Goal: Task Accomplishment & Management: Use online tool/utility

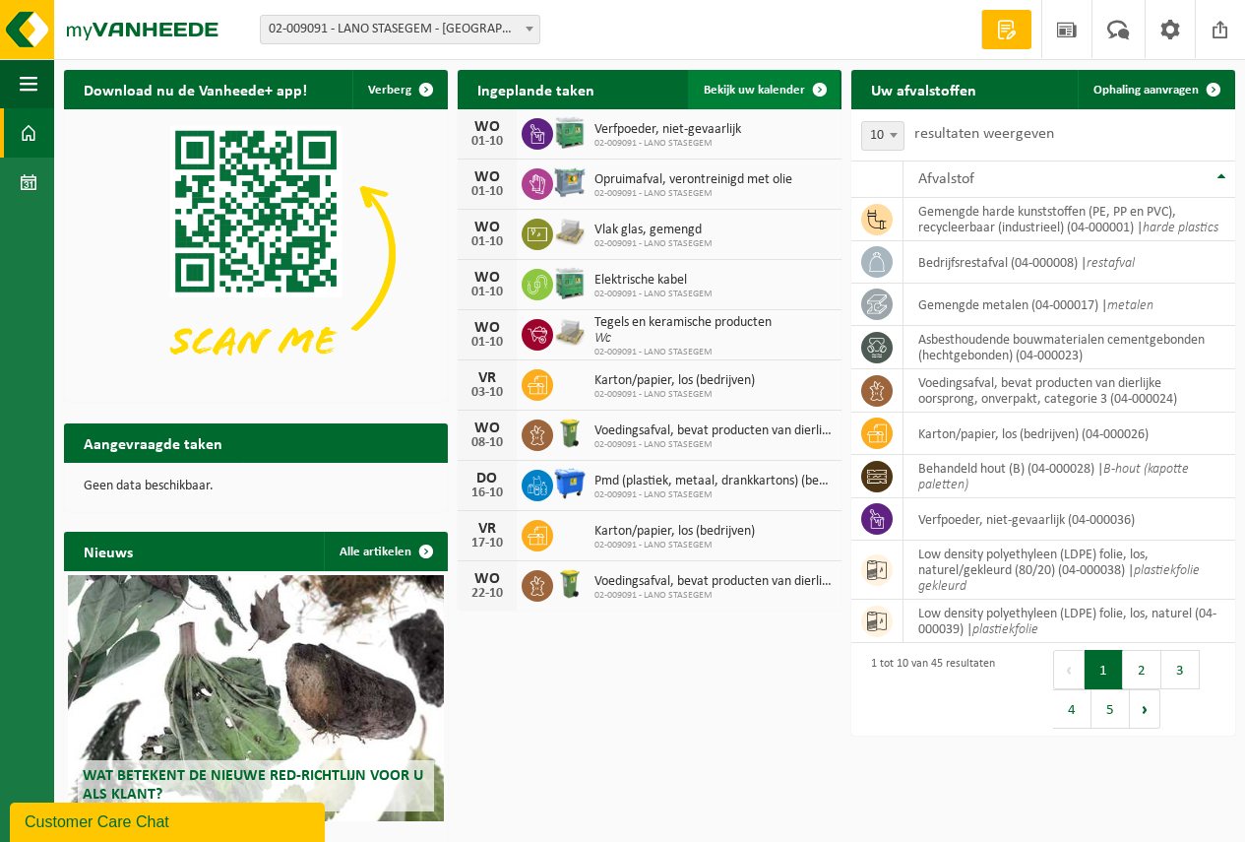
click at [759, 90] on span "Bekijk uw kalender" at bounding box center [754, 90] width 101 height 13
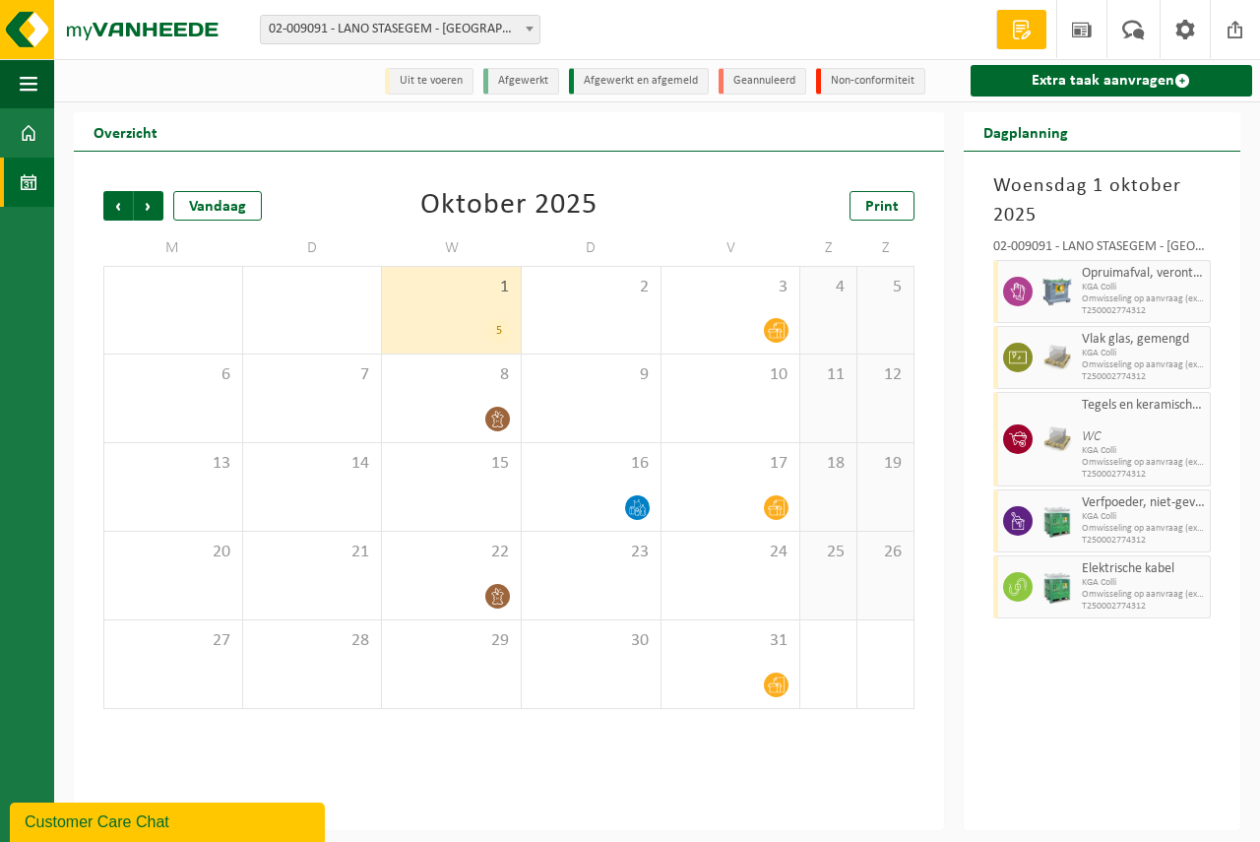
click at [431, 303] on div "1 5" at bounding box center [451, 310] width 139 height 87
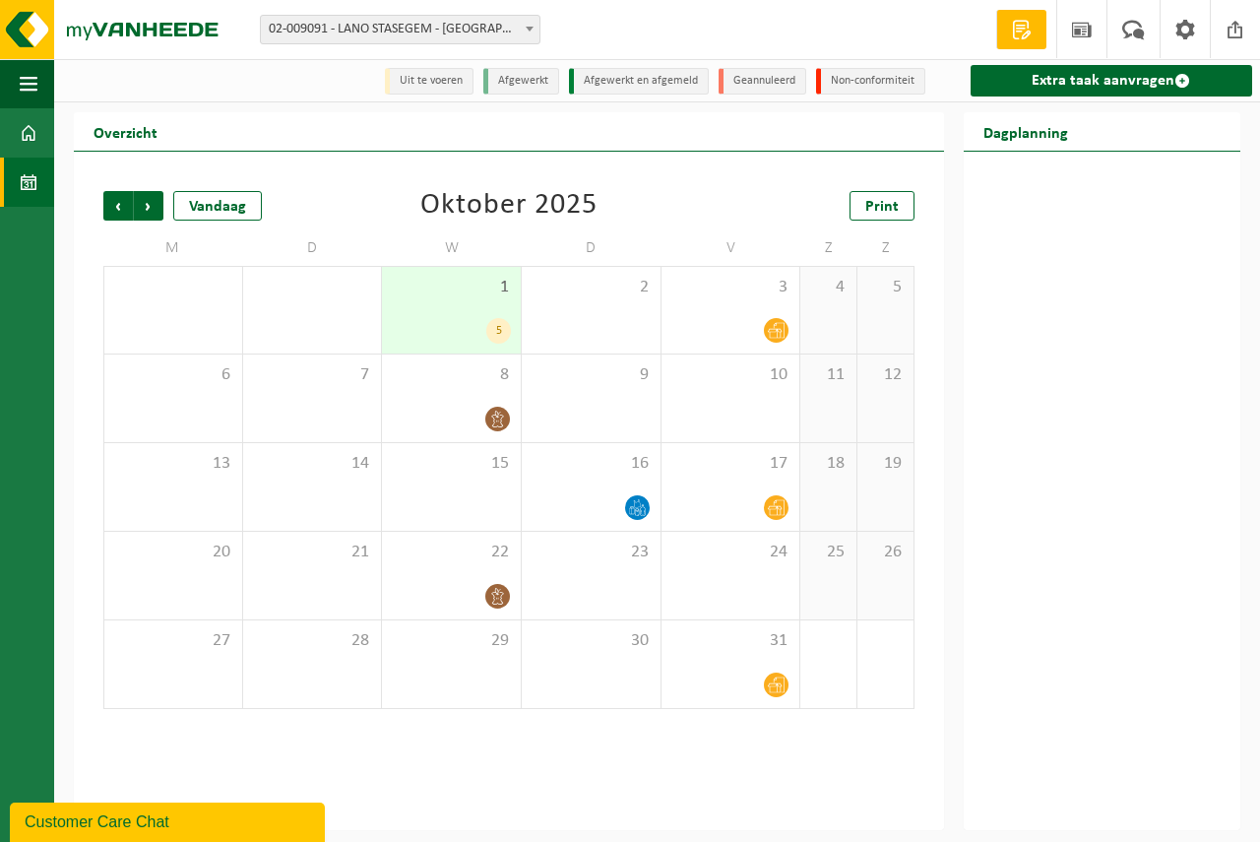
click at [431, 303] on div "1 5" at bounding box center [451, 310] width 139 height 87
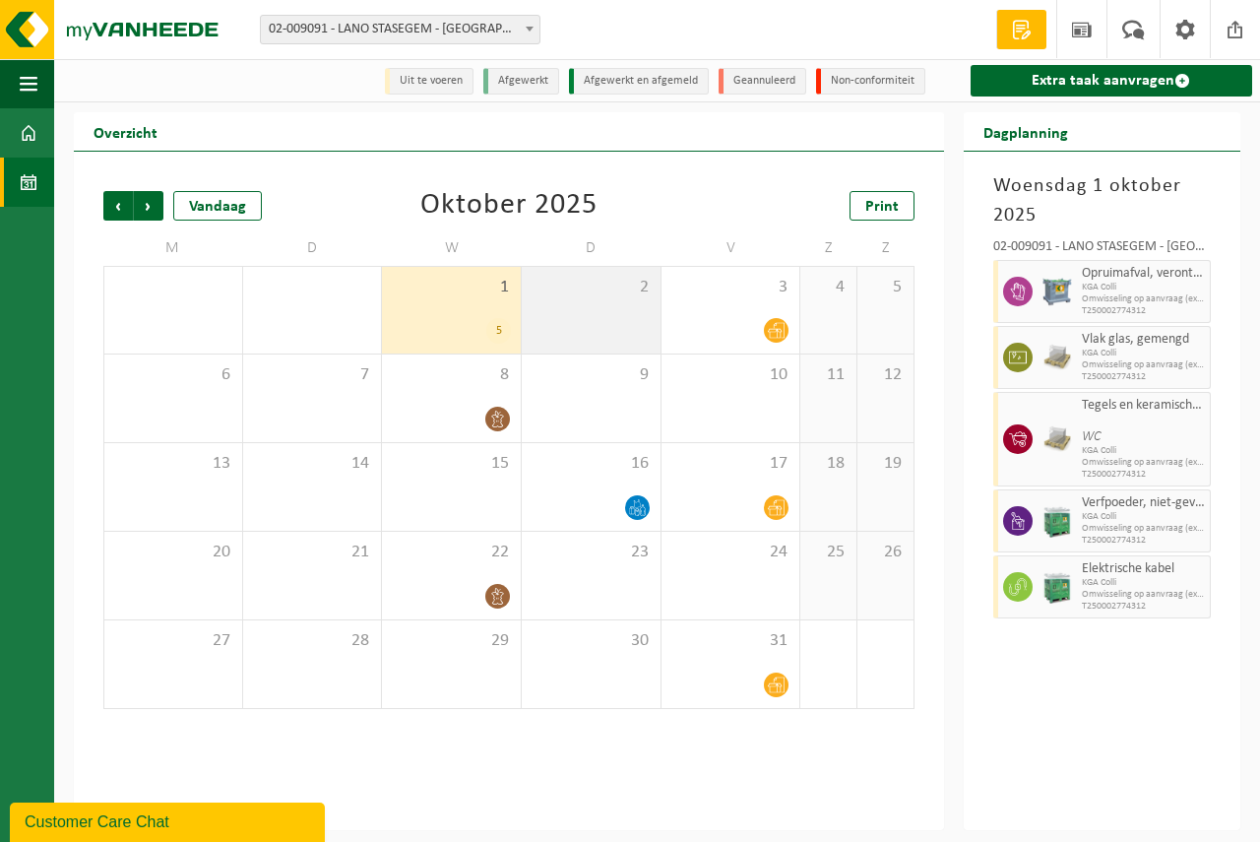
click at [572, 317] on div "2" at bounding box center [591, 310] width 139 height 87
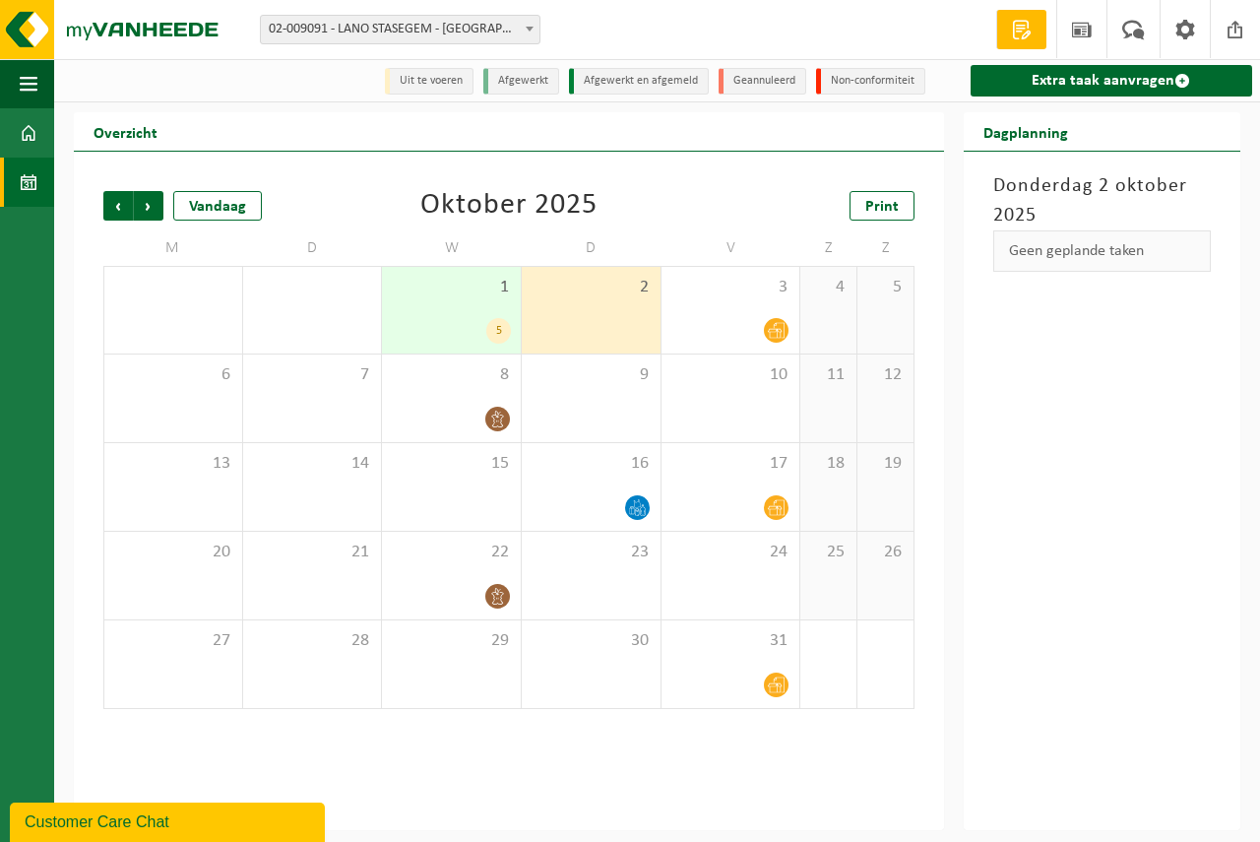
click at [488, 294] on span "1" at bounding box center [451, 288] width 119 height 22
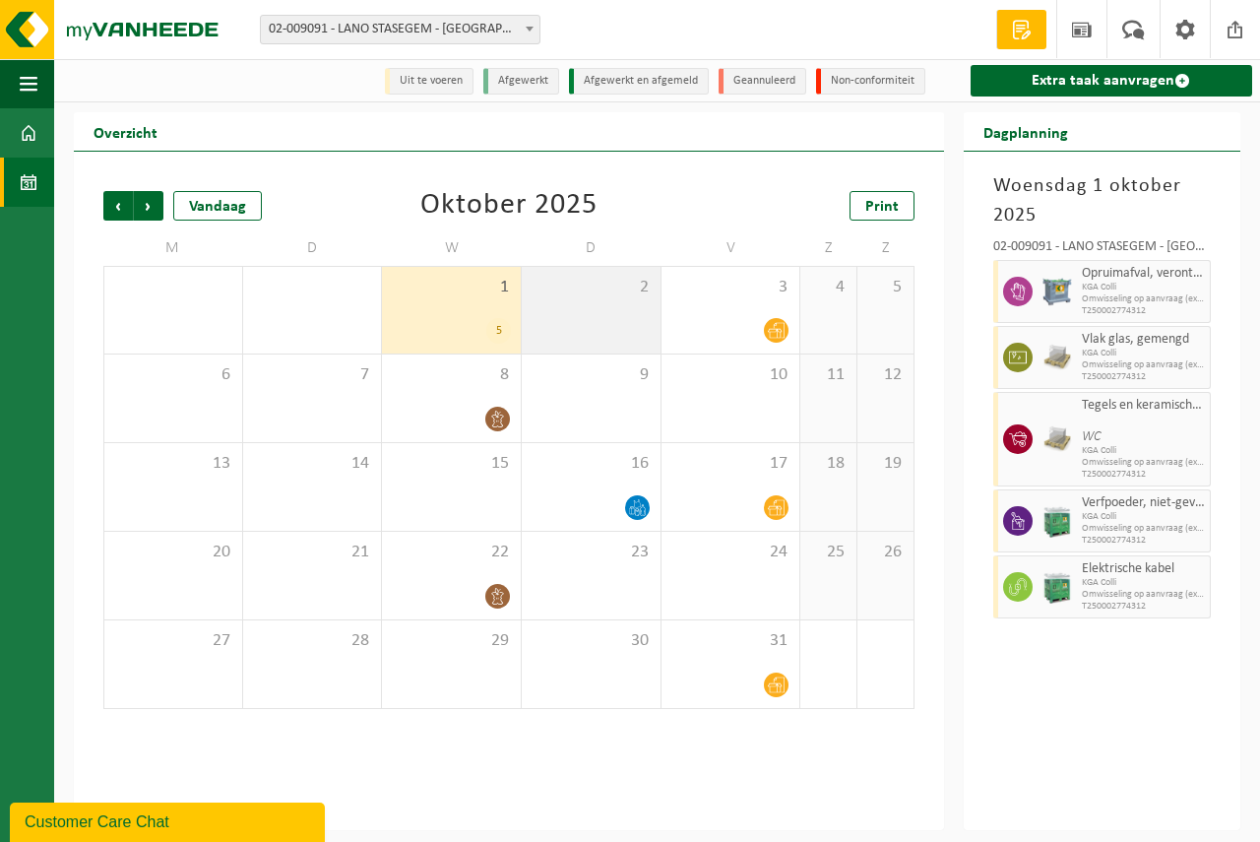
click at [555, 313] on div "2" at bounding box center [591, 310] width 139 height 87
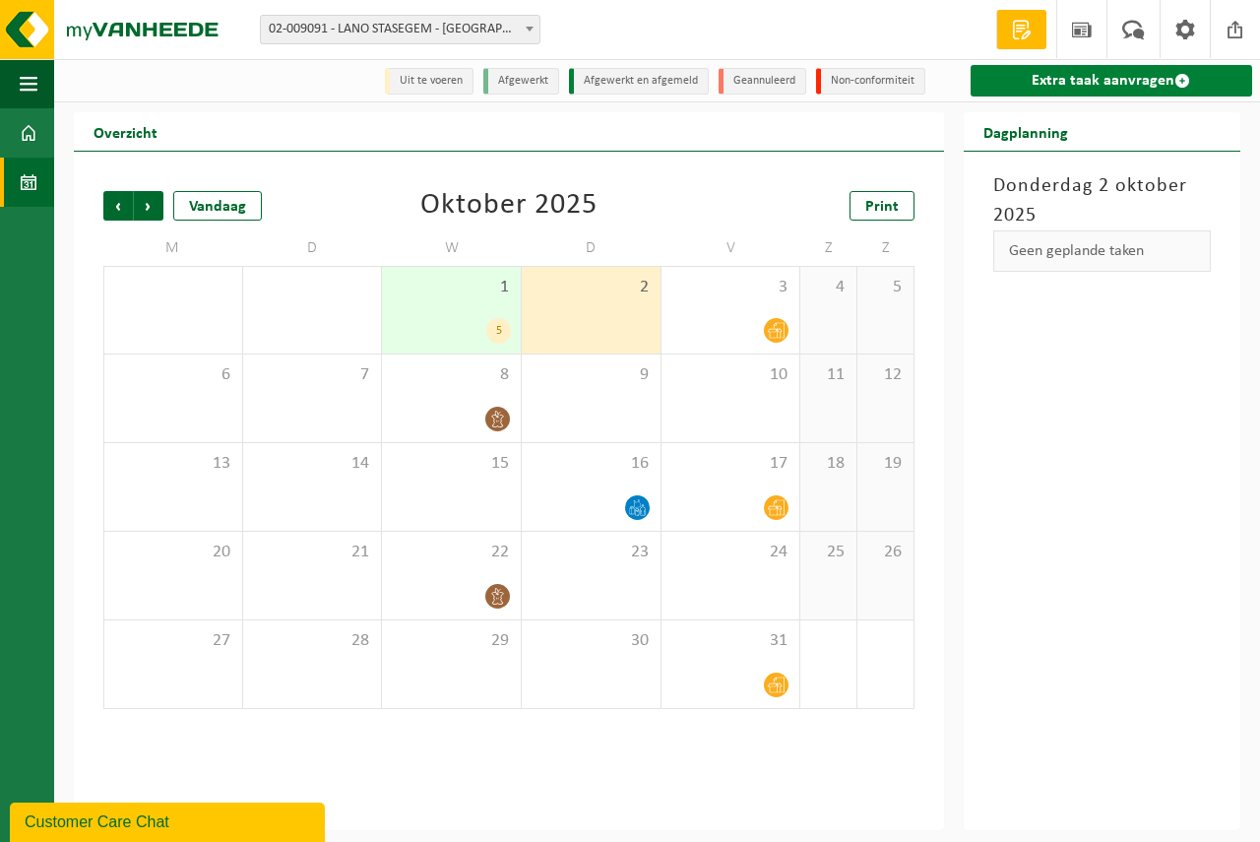
click at [1041, 79] on link "Extra taak aanvragen" at bounding box center [1112, 81] width 282 height 32
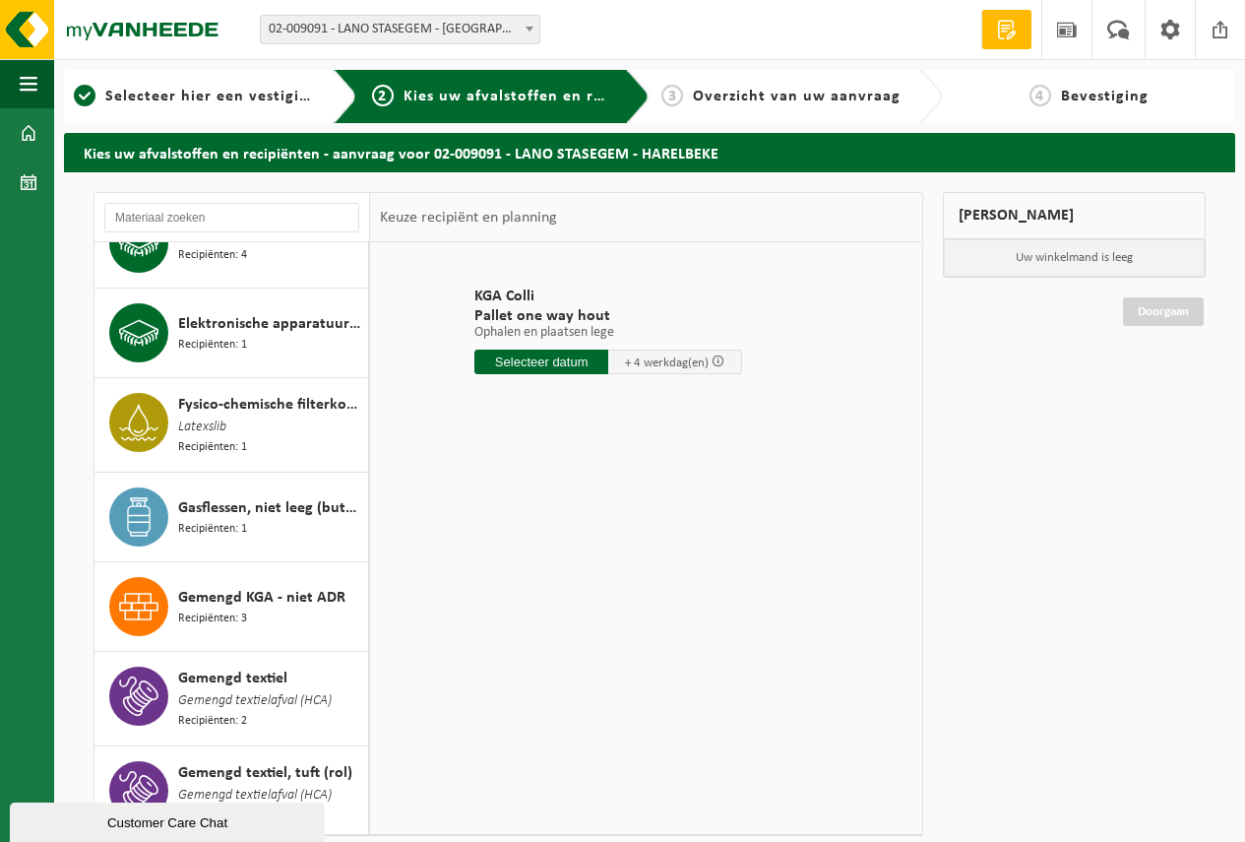
scroll to position [788, 0]
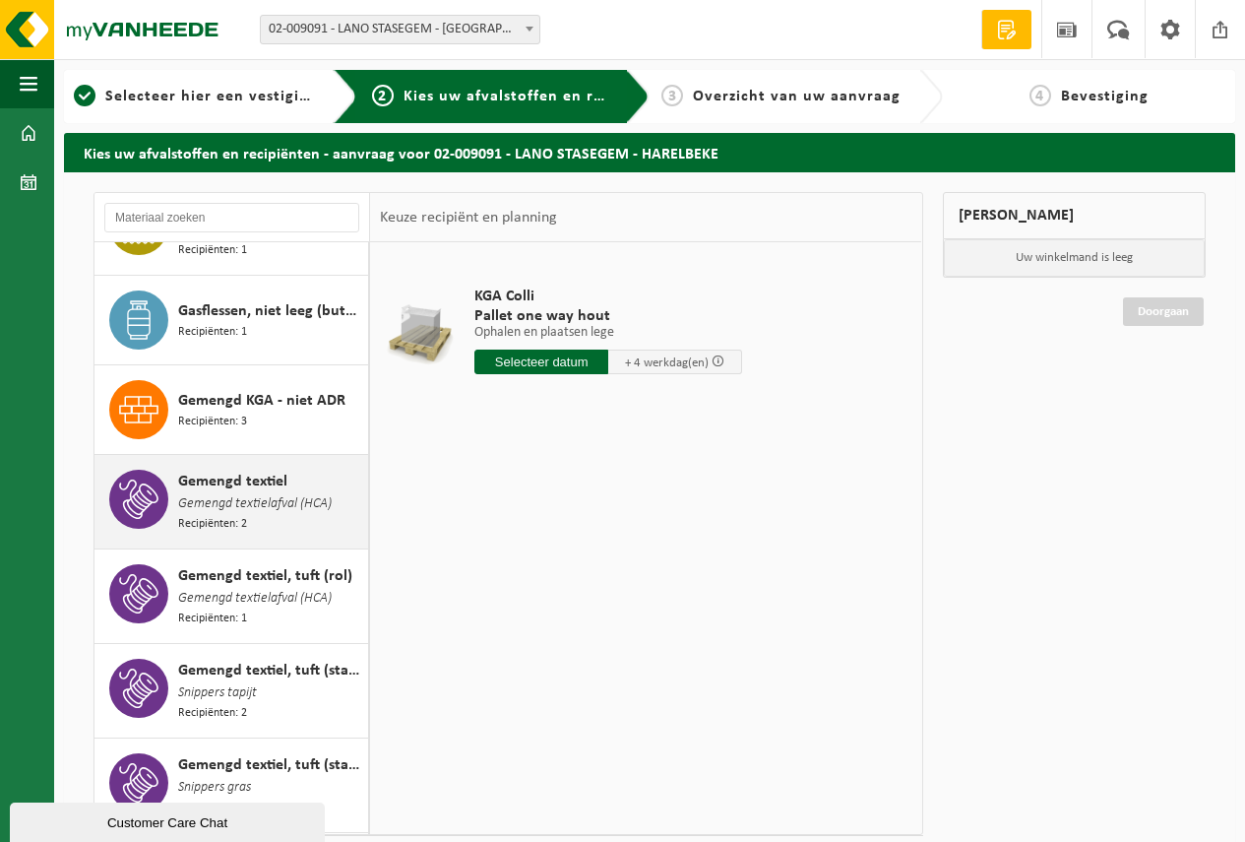
click at [238, 493] on span "Gemengd textielafval (HCA)" at bounding box center [255, 504] width 154 height 22
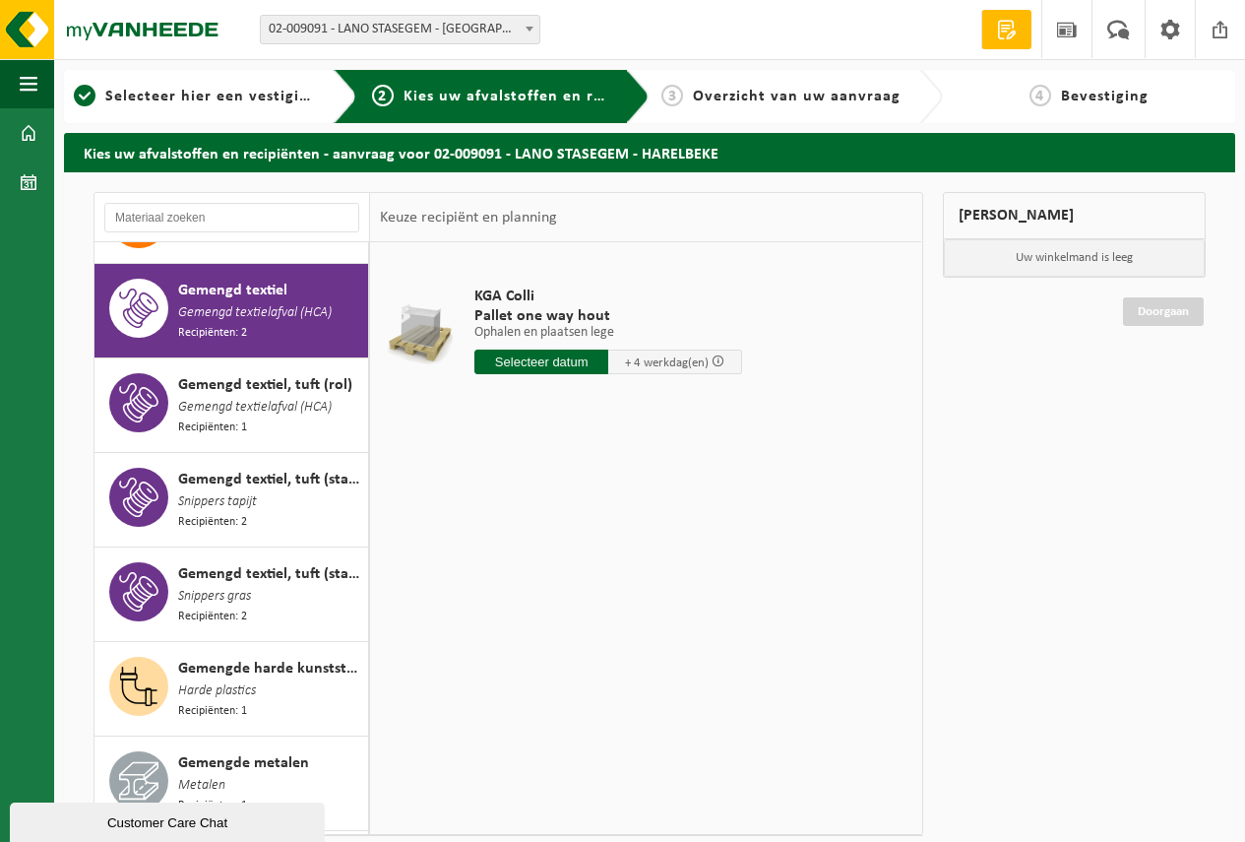
scroll to position [991, 0]
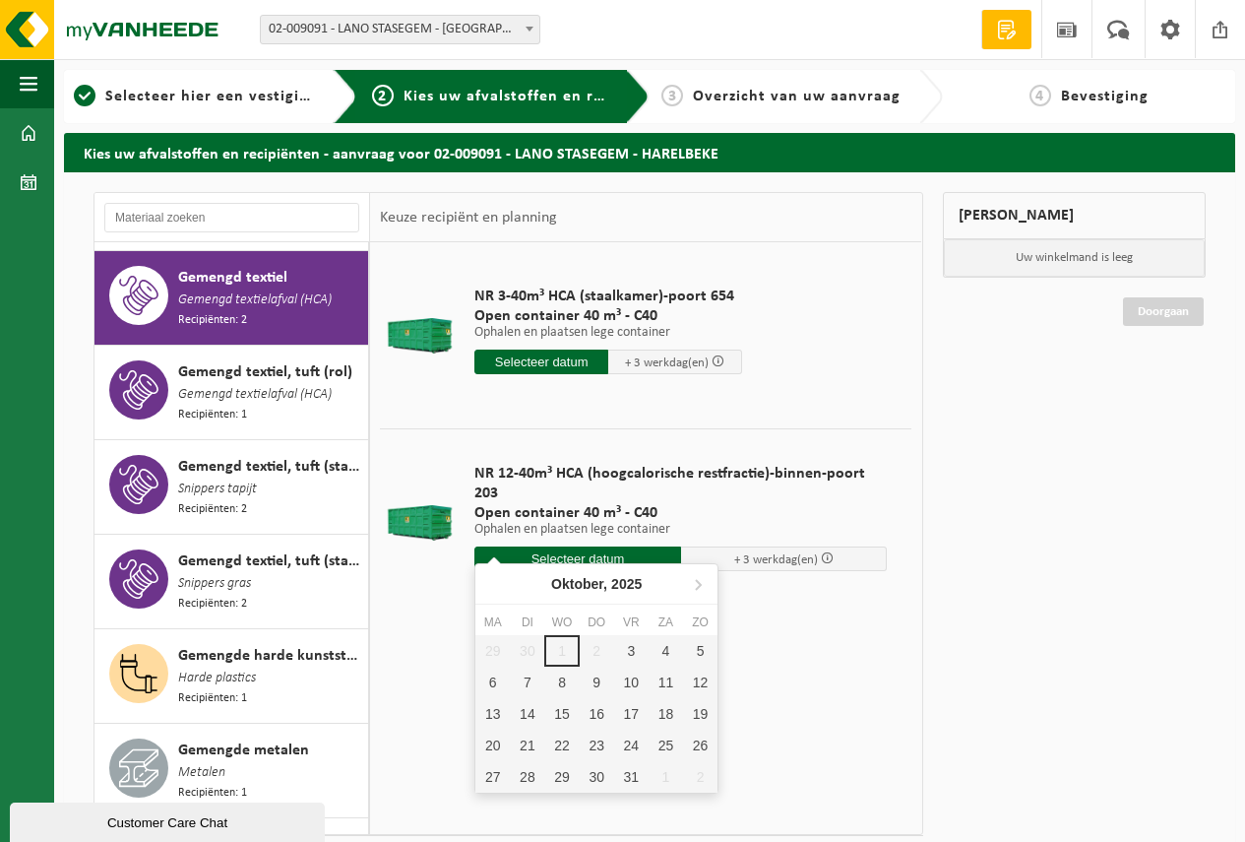
click at [560, 546] on input "text" at bounding box center [577, 558] width 207 height 25
click at [628, 651] on div "3" at bounding box center [631, 651] width 34 height 32
type input "Van 2025-10-03"
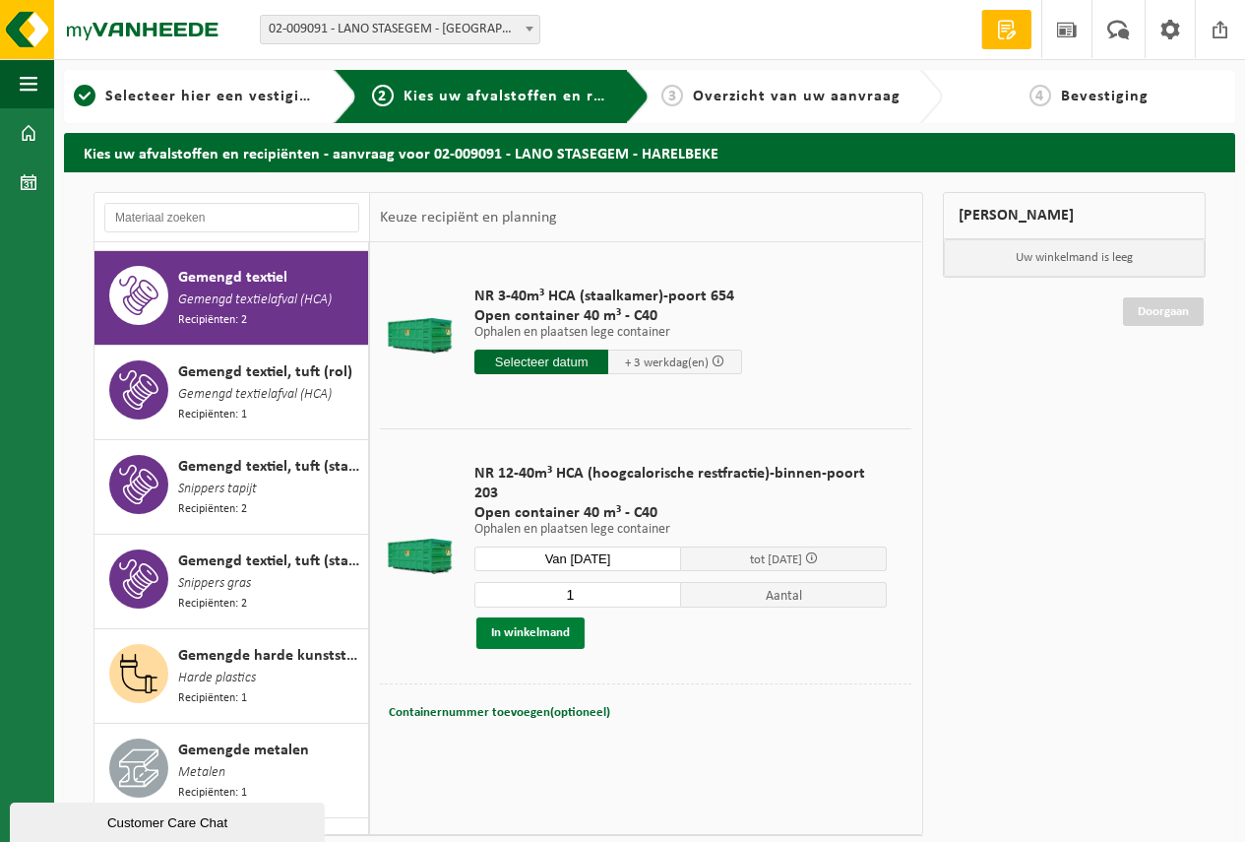
click at [528, 617] on button "In winkelmand" at bounding box center [530, 633] width 108 height 32
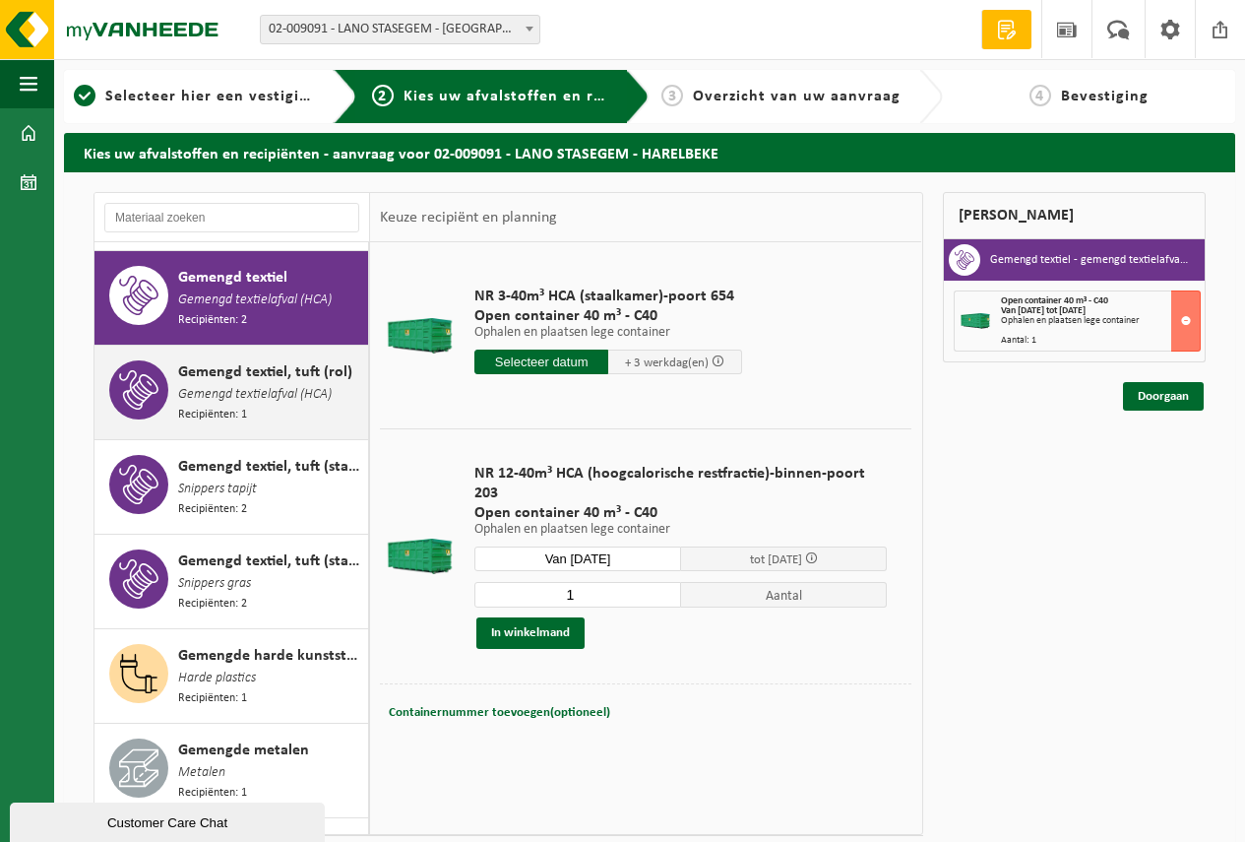
click at [239, 362] on span "Gemengd textiel, tuft (rol)" at bounding box center [265, 372] width 174 height 24
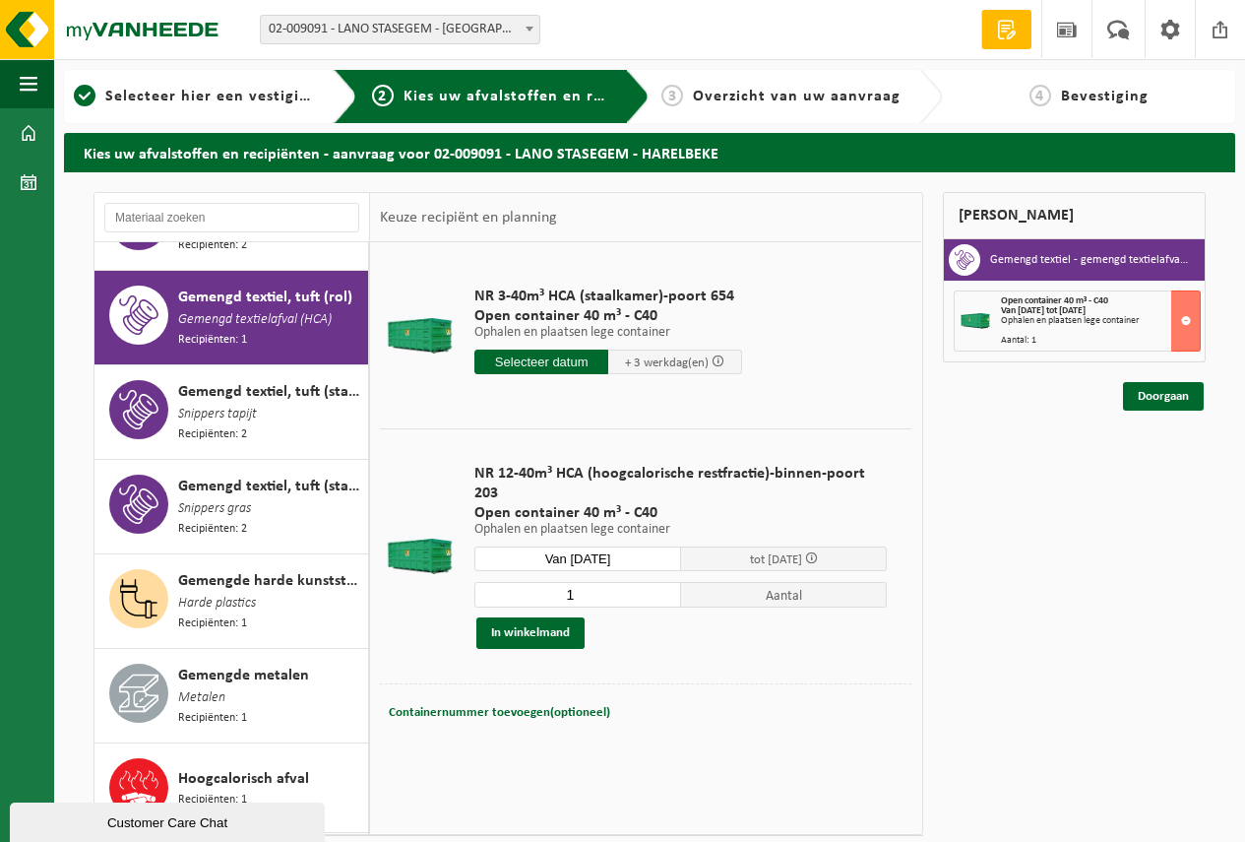
scroll to position [1083, 0]
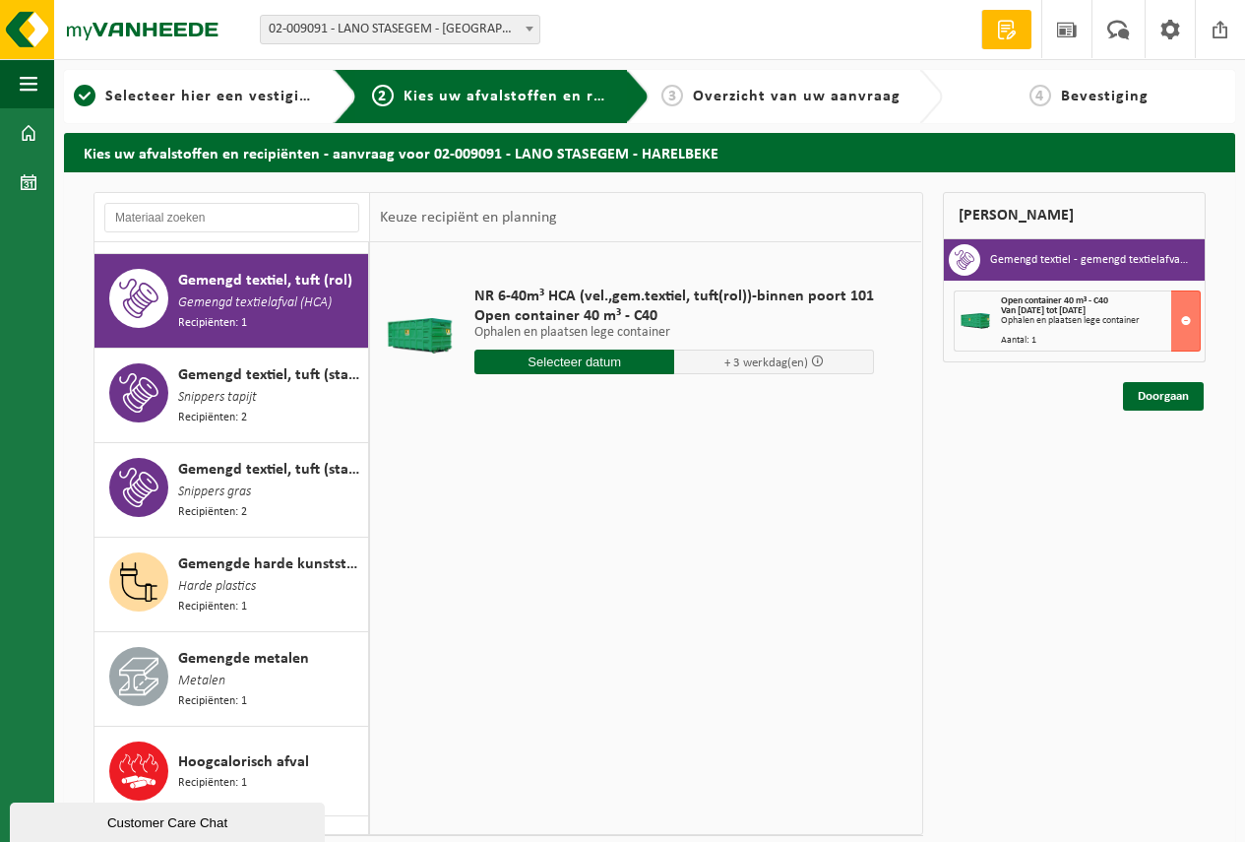
click at [551, 357] on input "text" at bounding box center [574, 361] width 200 height 25
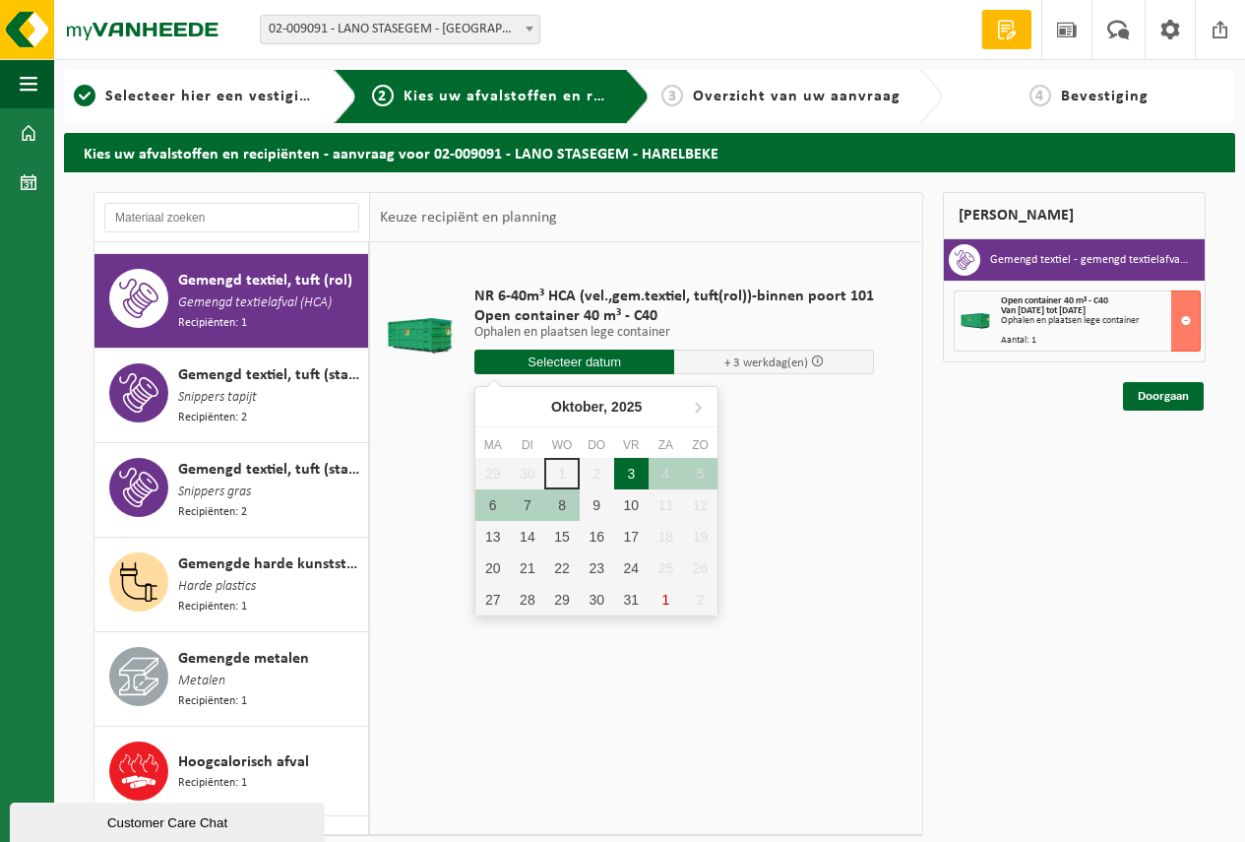
click at [631, 470] on div "3" at bounding box center [631, 474] width 34 height 32
type input "Van 2025-10-03"
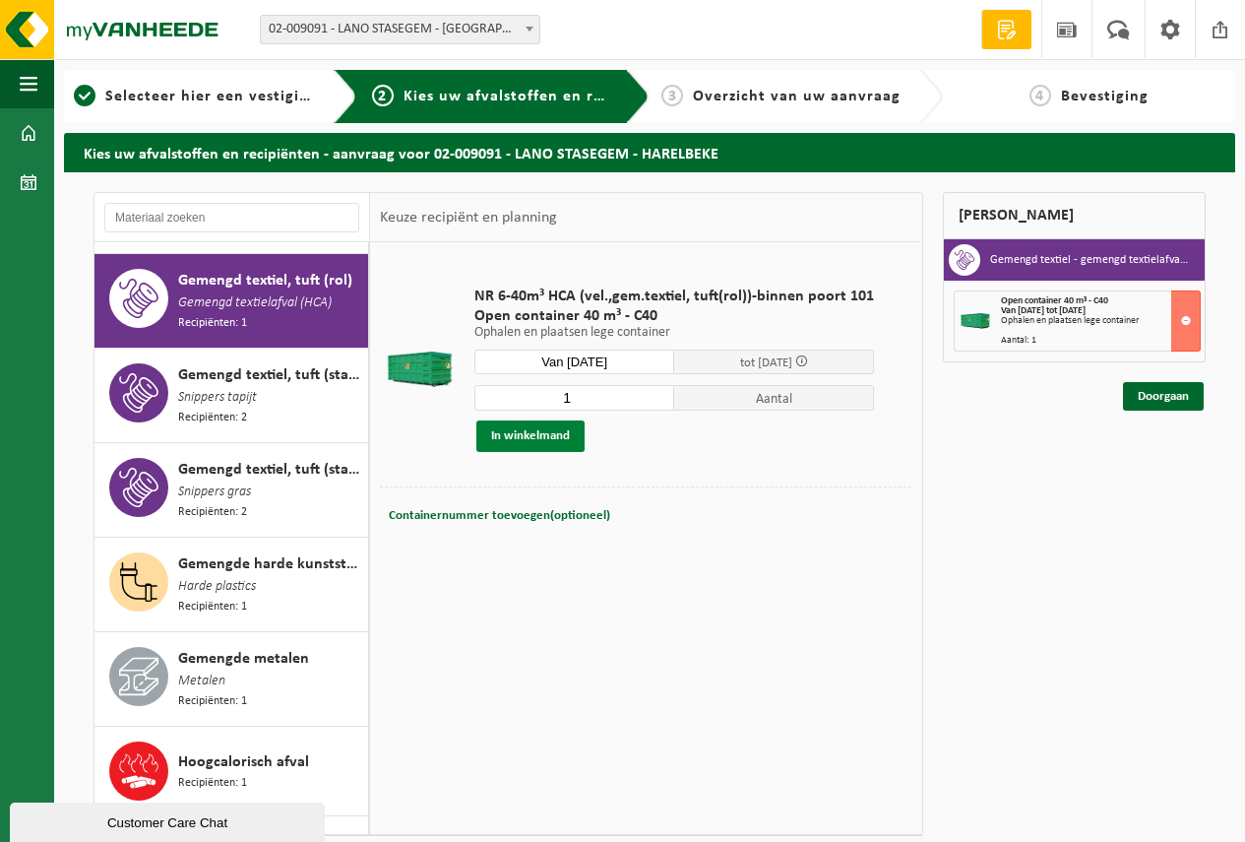
click at [514, 431] on button "In winkelmand" at bounding box center [530, 436] width 108 height 32
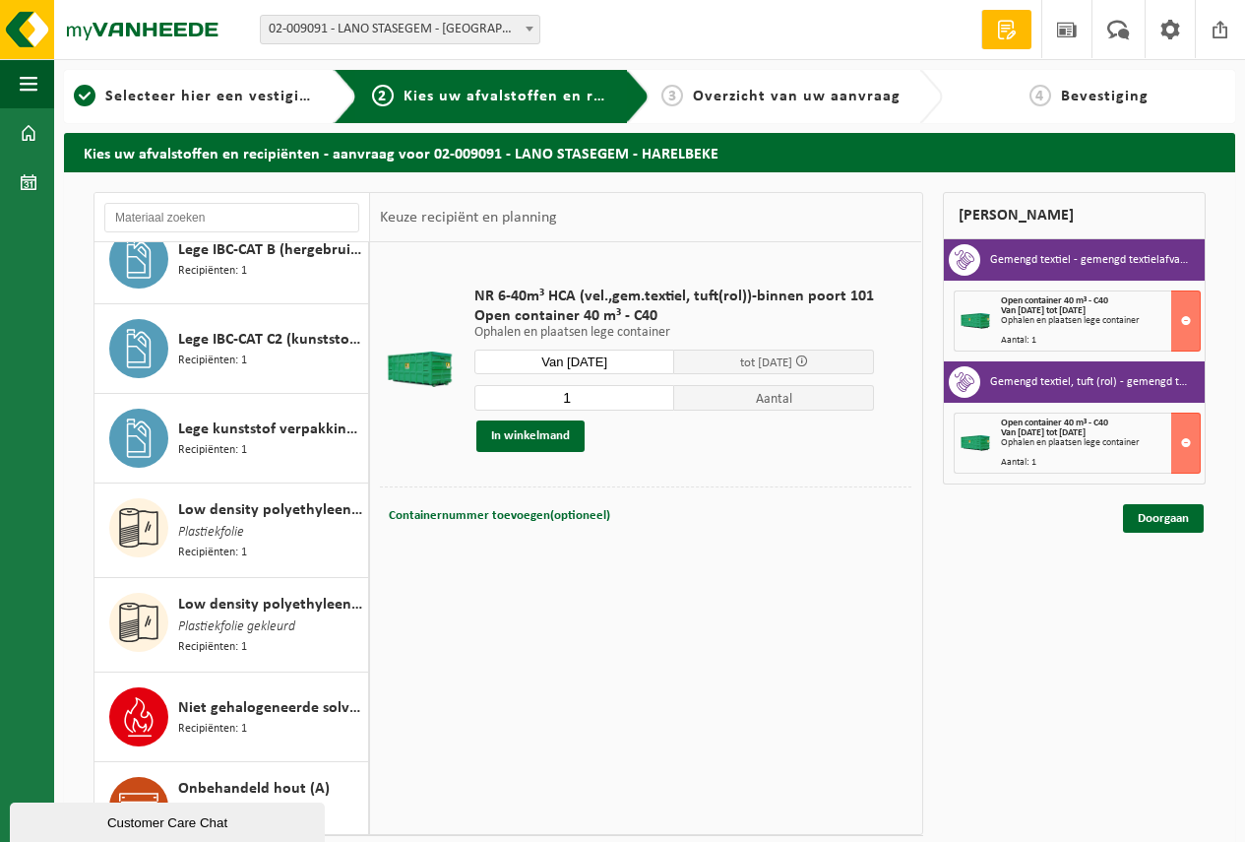
scroll to position [2067, 0]
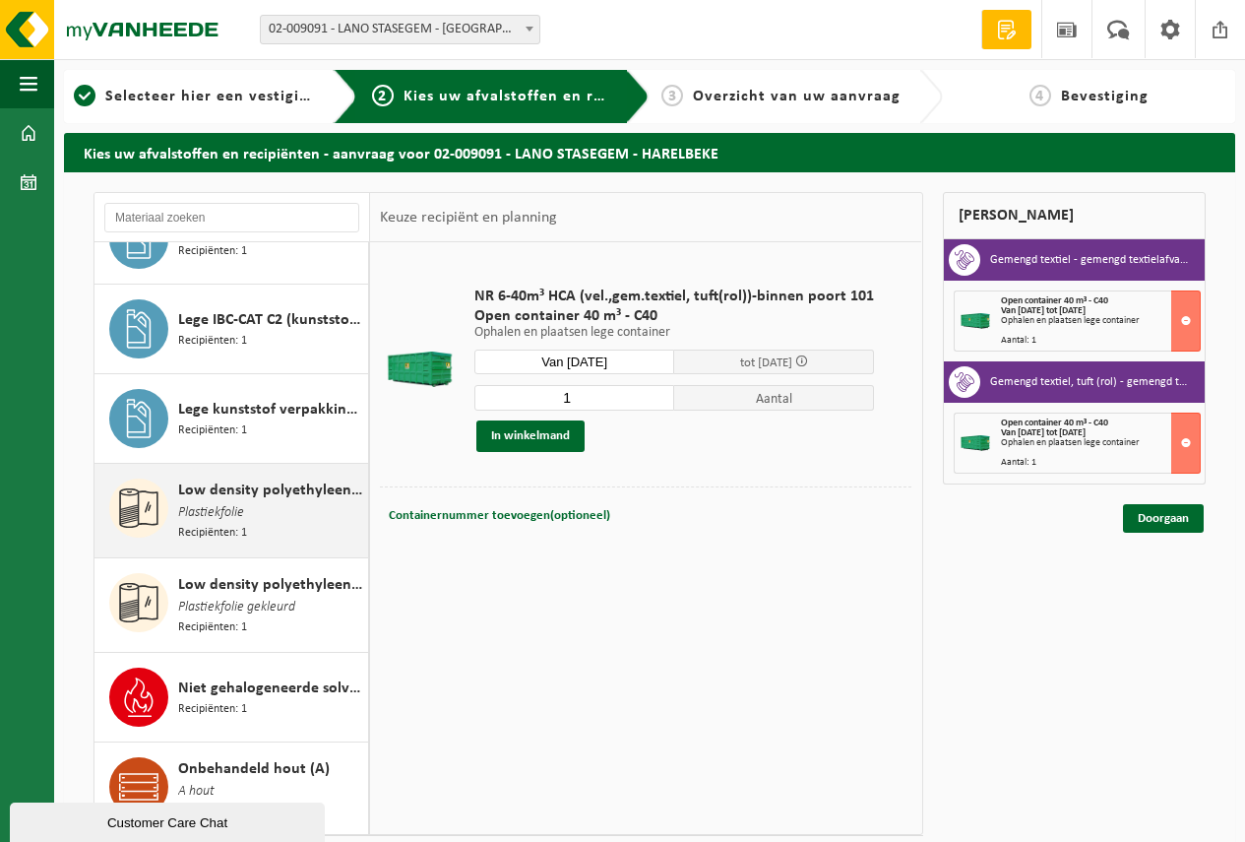
click at [243, 478] on span "Low density polyethyleen (LDPE) folie, los, naturel" at bounding box center [270, 490] width 185 height 24
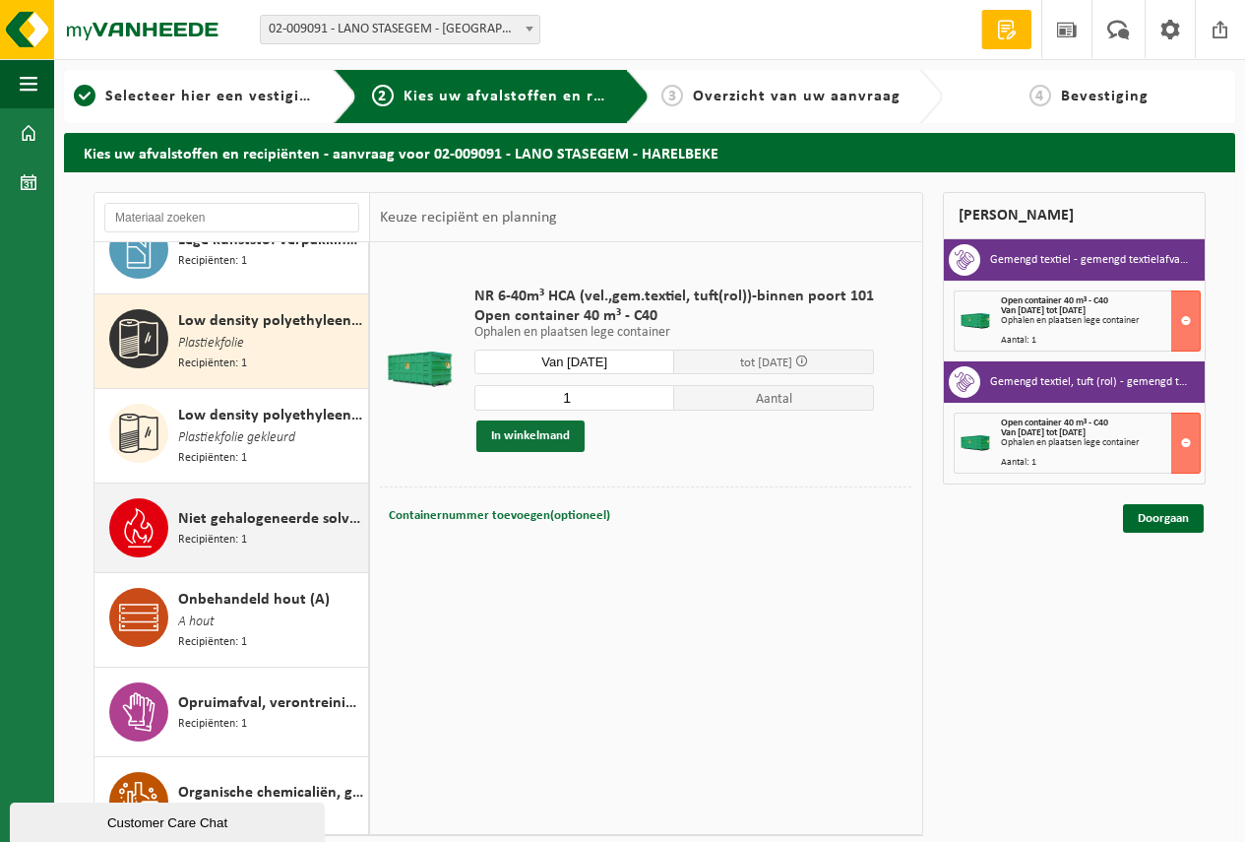
scroll to position [2259, 0]
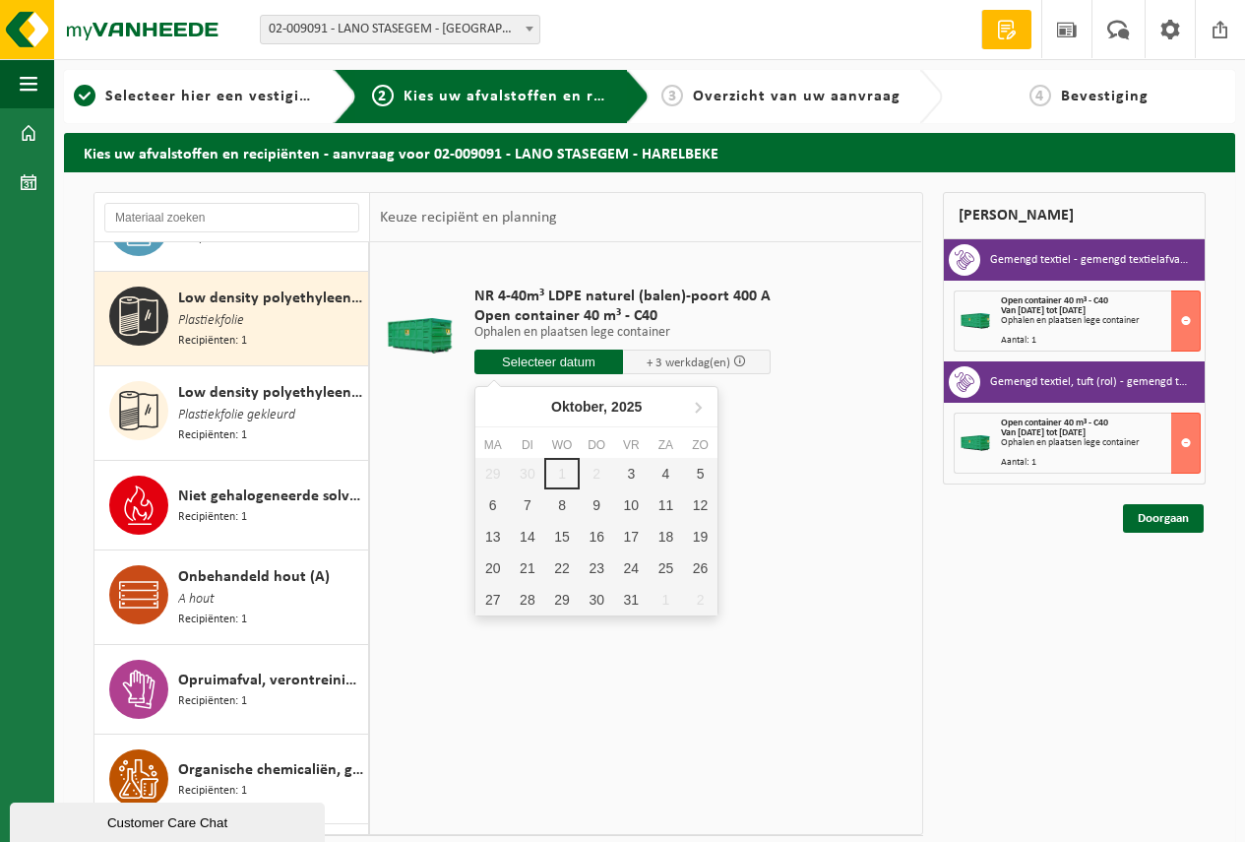
click at [537, 354] on input "text" at bounding box center [548, 361] width 149 height 25
click at [629, 472] on div "3" at bounding box center [631, 474] width 34 height 32
type input "Van 2025-10-03"
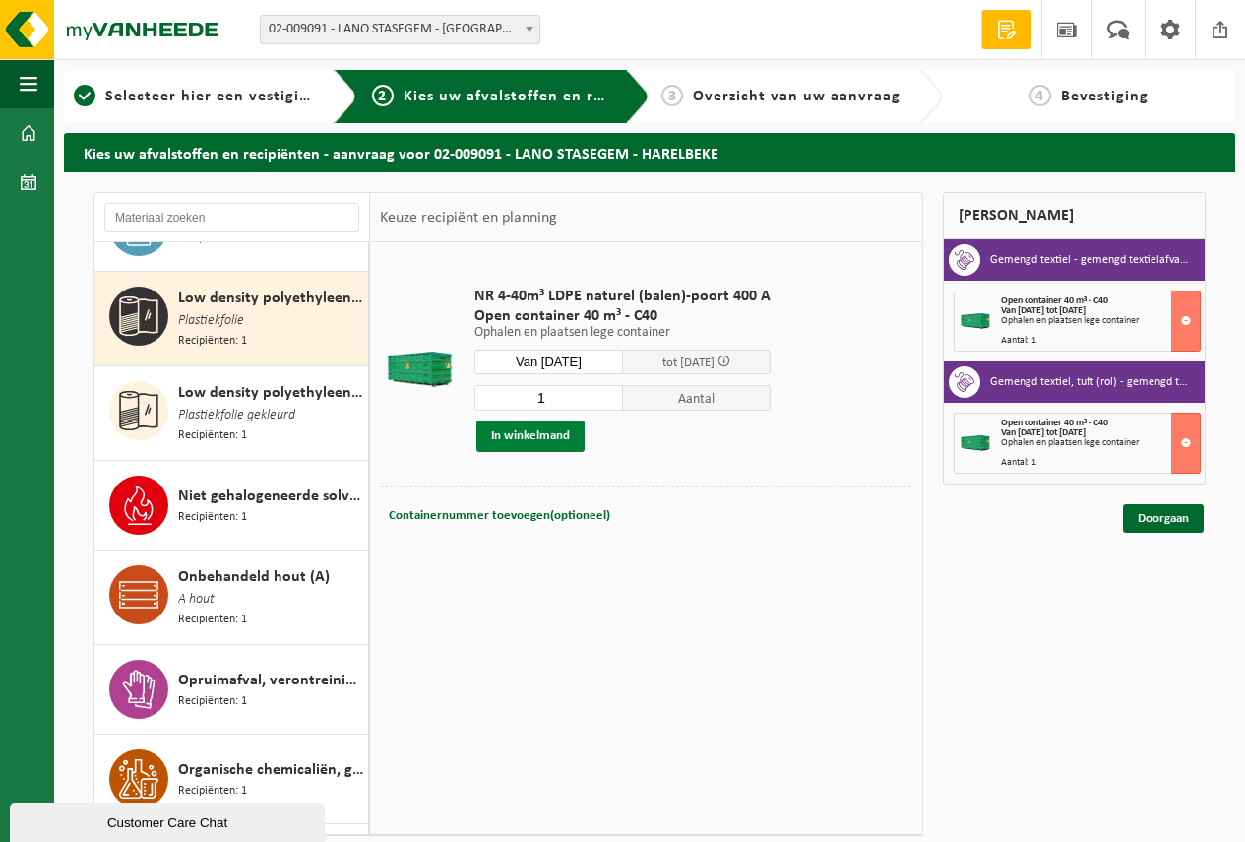
click at [532, 428] on button "In winkelmand" at bounding box center [530, 436] width 108 height 32
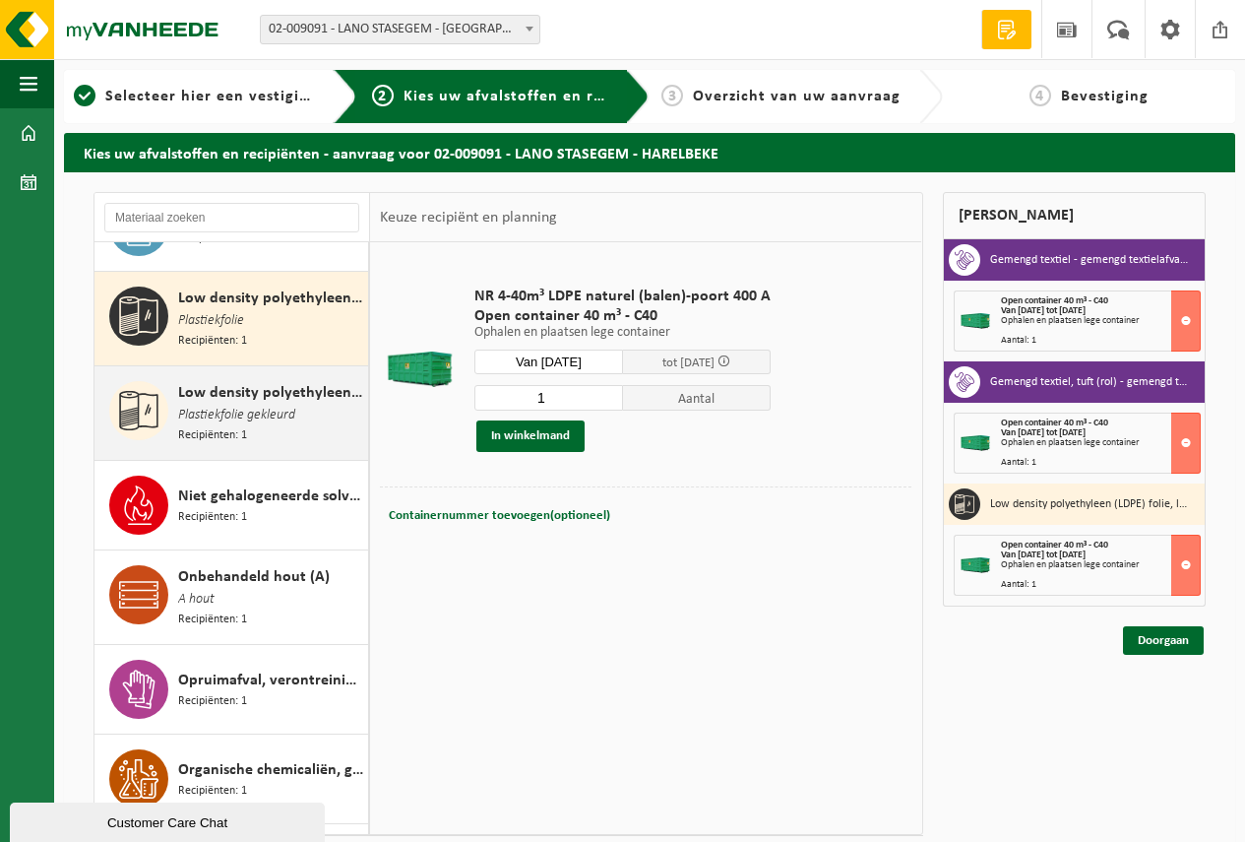
click at [220, 381] on span "Low density polyethyleen (LDPE) folie, los, naturel/gekleurd (80/20)" at bounding box center [270, 393] width 185 height 24
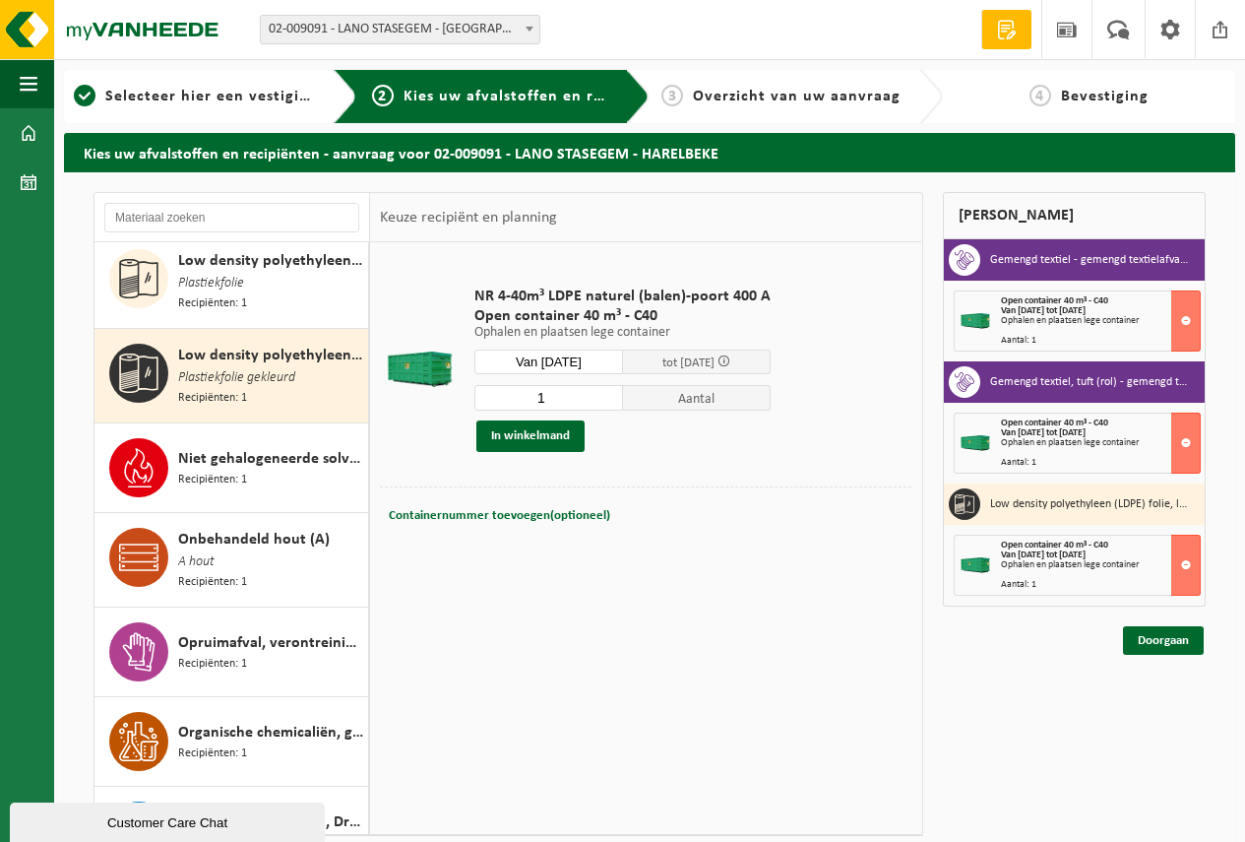
scroll to position [2351, 0]
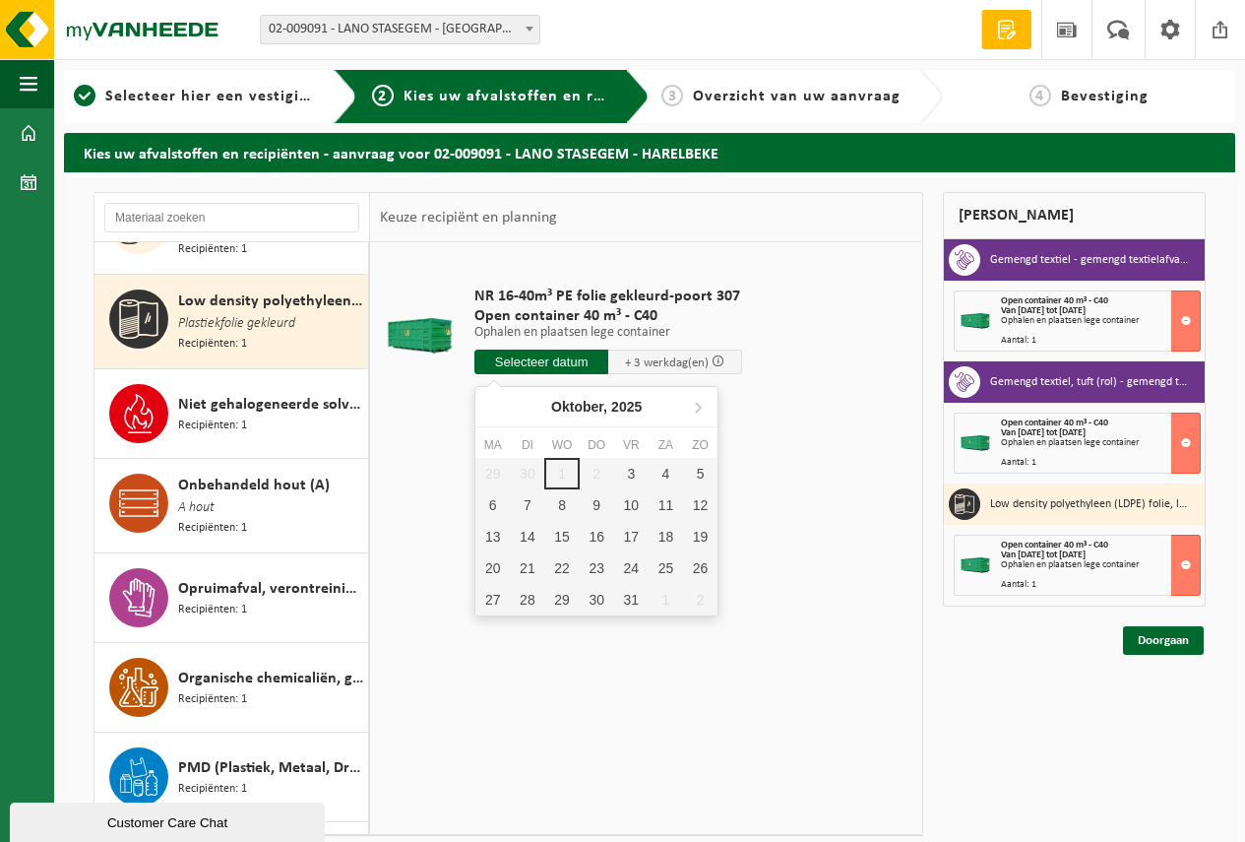
click at [534, 360] on input "text" at bounding box center [541, 361] width 134 height 25
click at [633, 470] on div "3" at bounding box center [631, 474] width 34 height 32
type input "Van 2025-10-03"
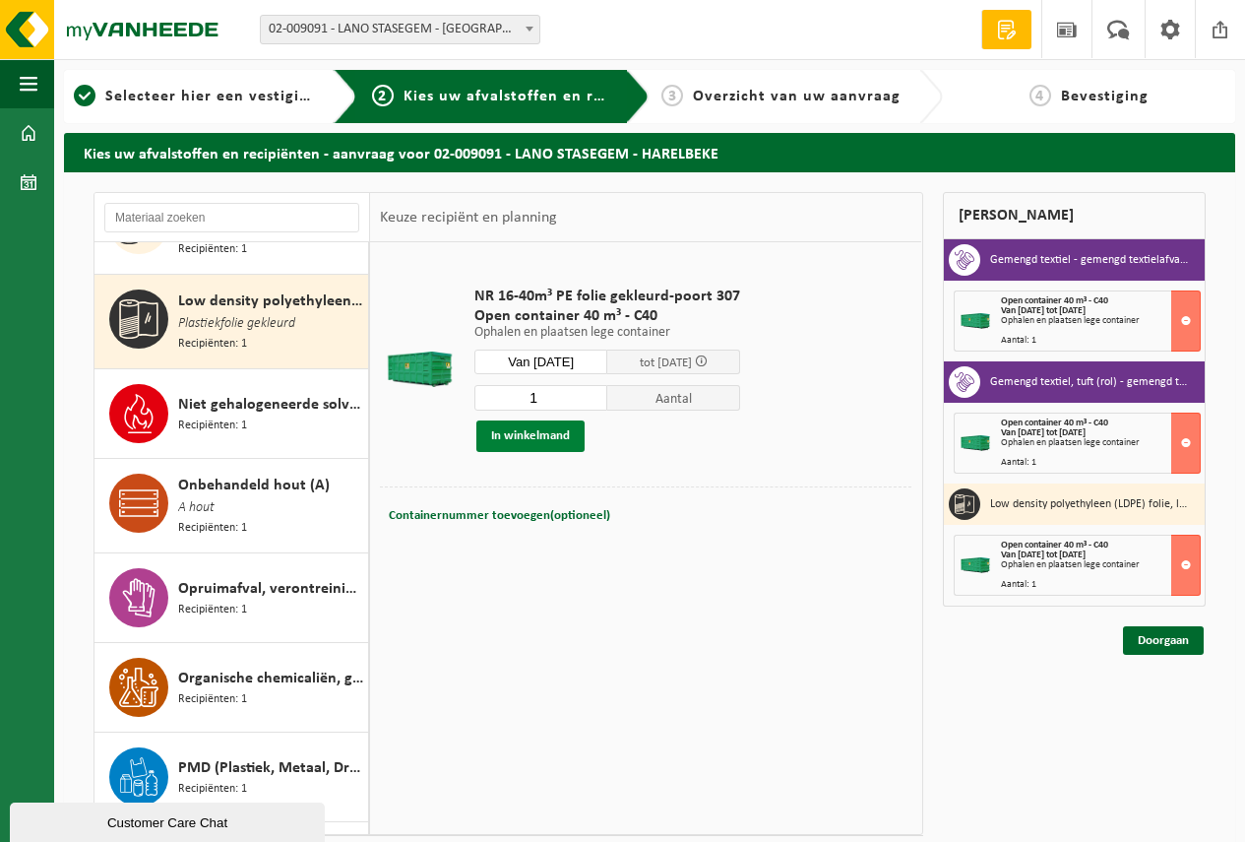
click at [515, 427] on button "In winkelmand" at bounding box center [530, 436] width 108 height 32
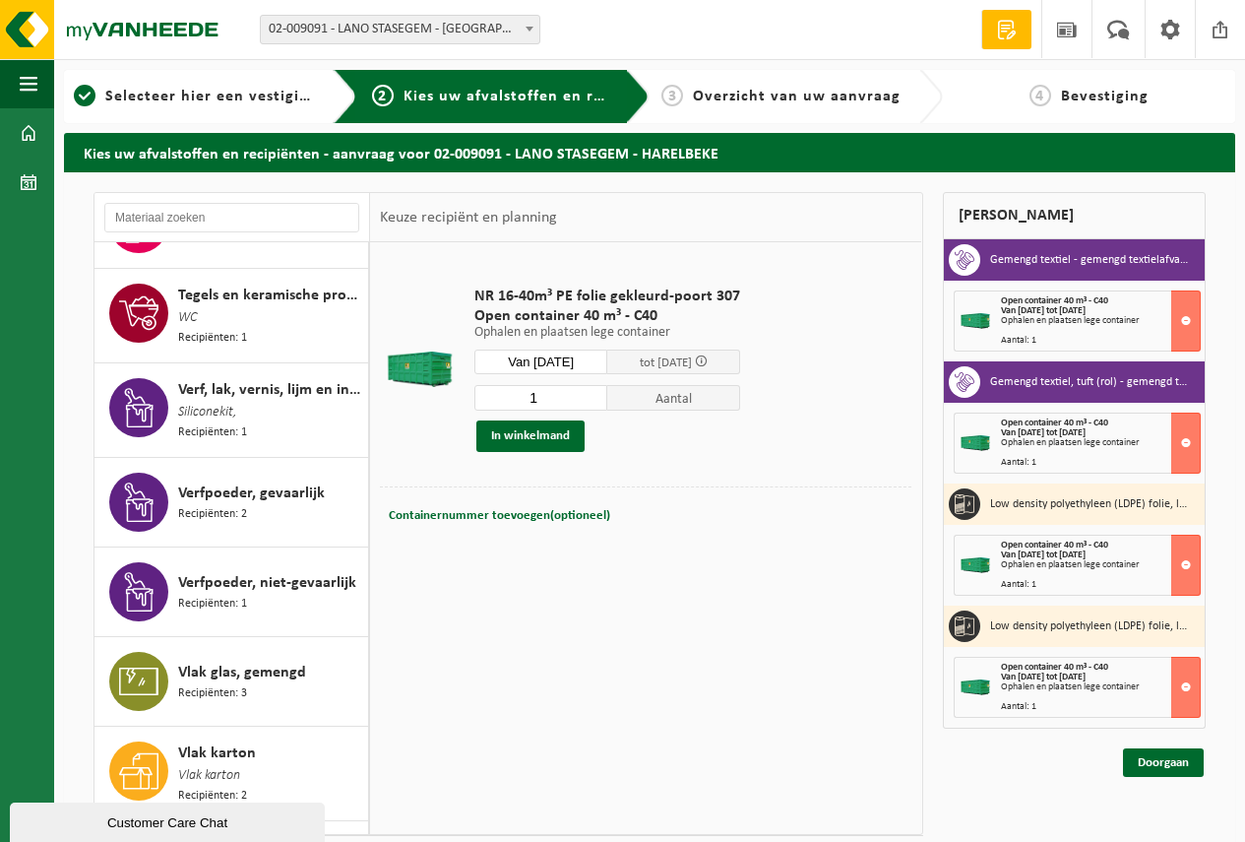
scroll to position [3293, 0]
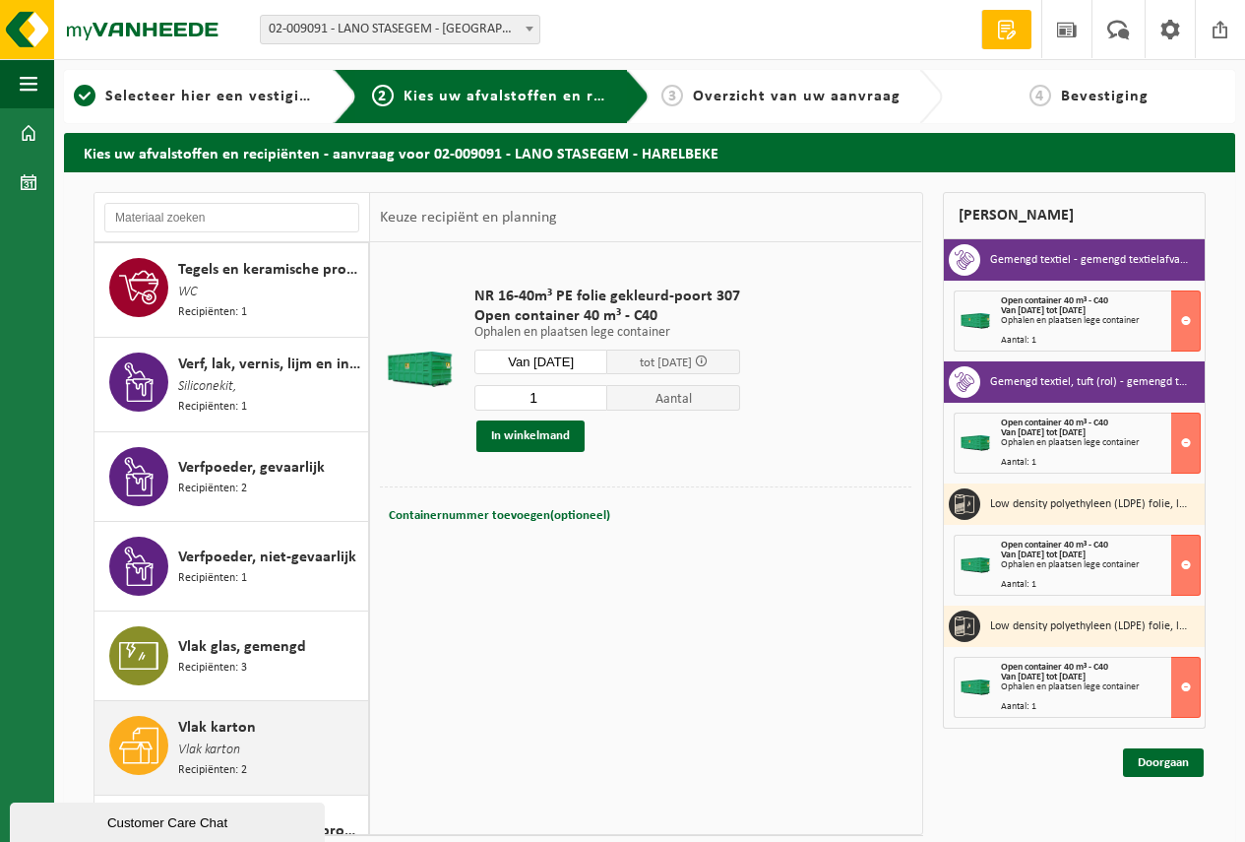
click at [237, 716] on span "Vlak karton" at bounding box center [217, 728] width 78 height 24
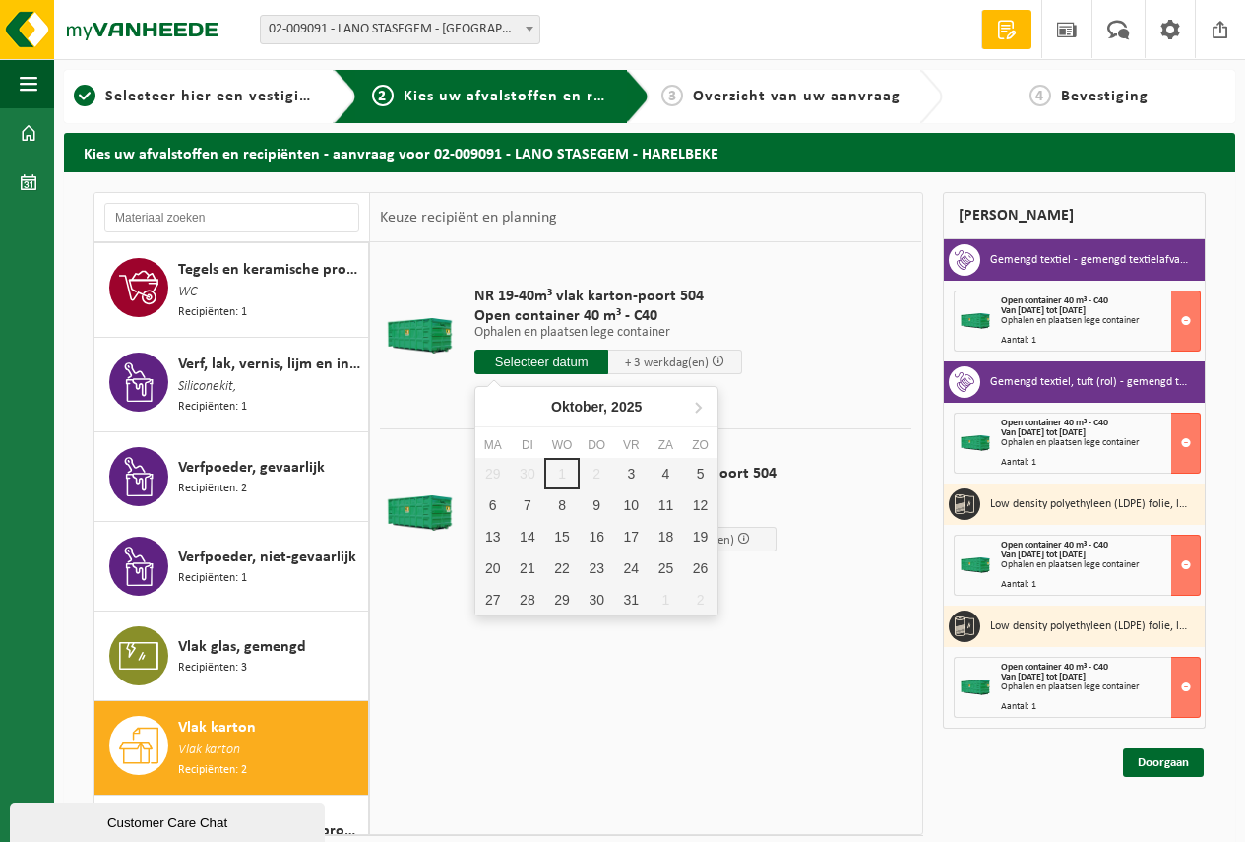
click at [533, 359] on input "text" at bounding box center [541, 361] width 134 height 25
click at [628, 470] on div "3" at bounding box center [631, 474] width 34 height 32
type input "Van [DATE]"
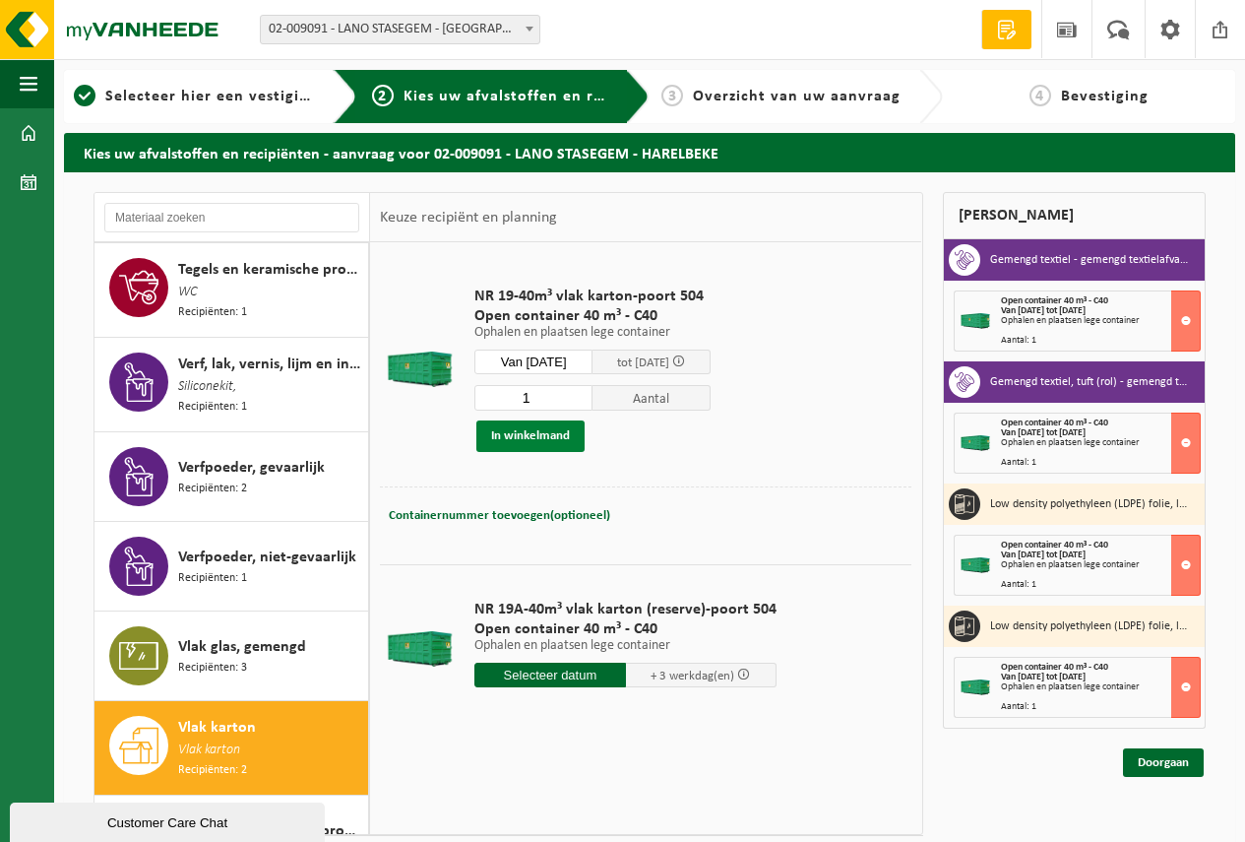
click at [513, 434] on button "In winkelmand" at bounding box center [530, 436] width 108 height 32
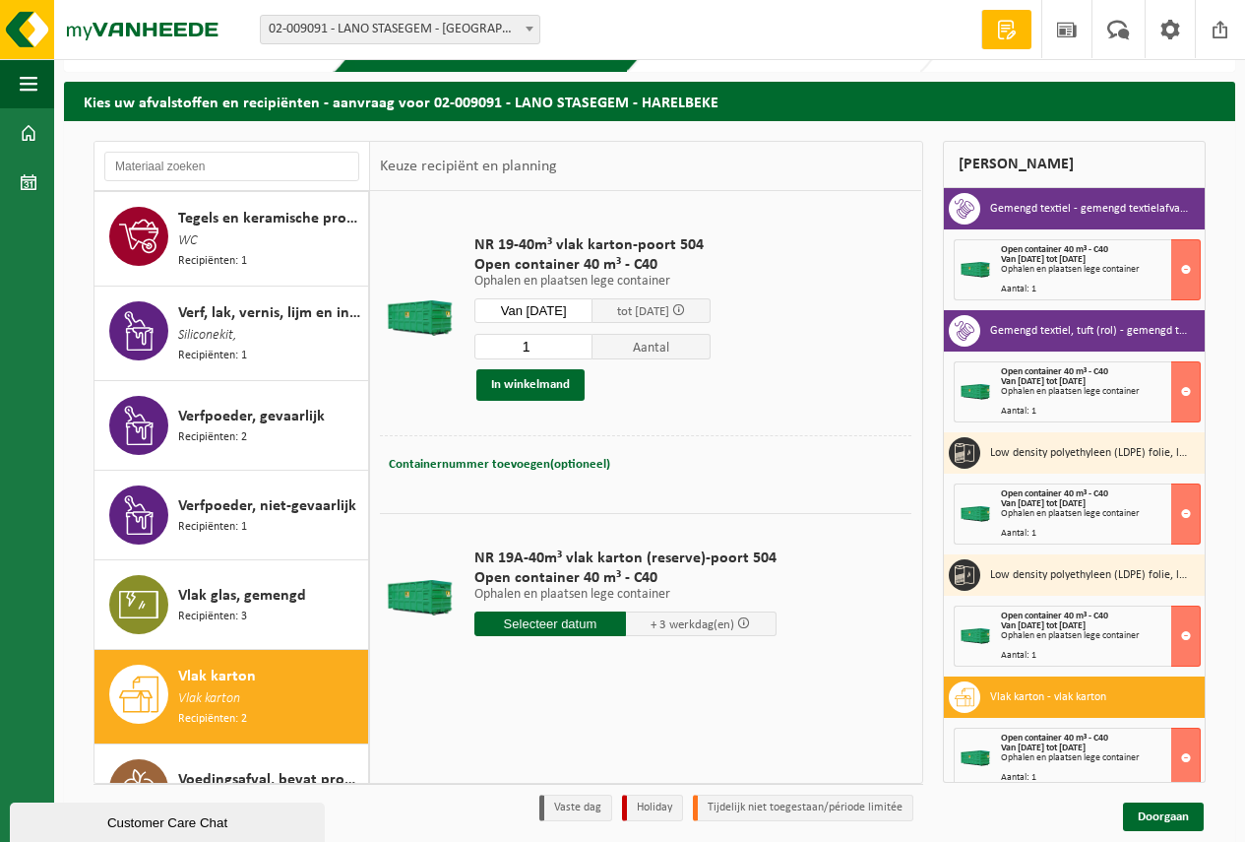
scroll to position [98, 0]
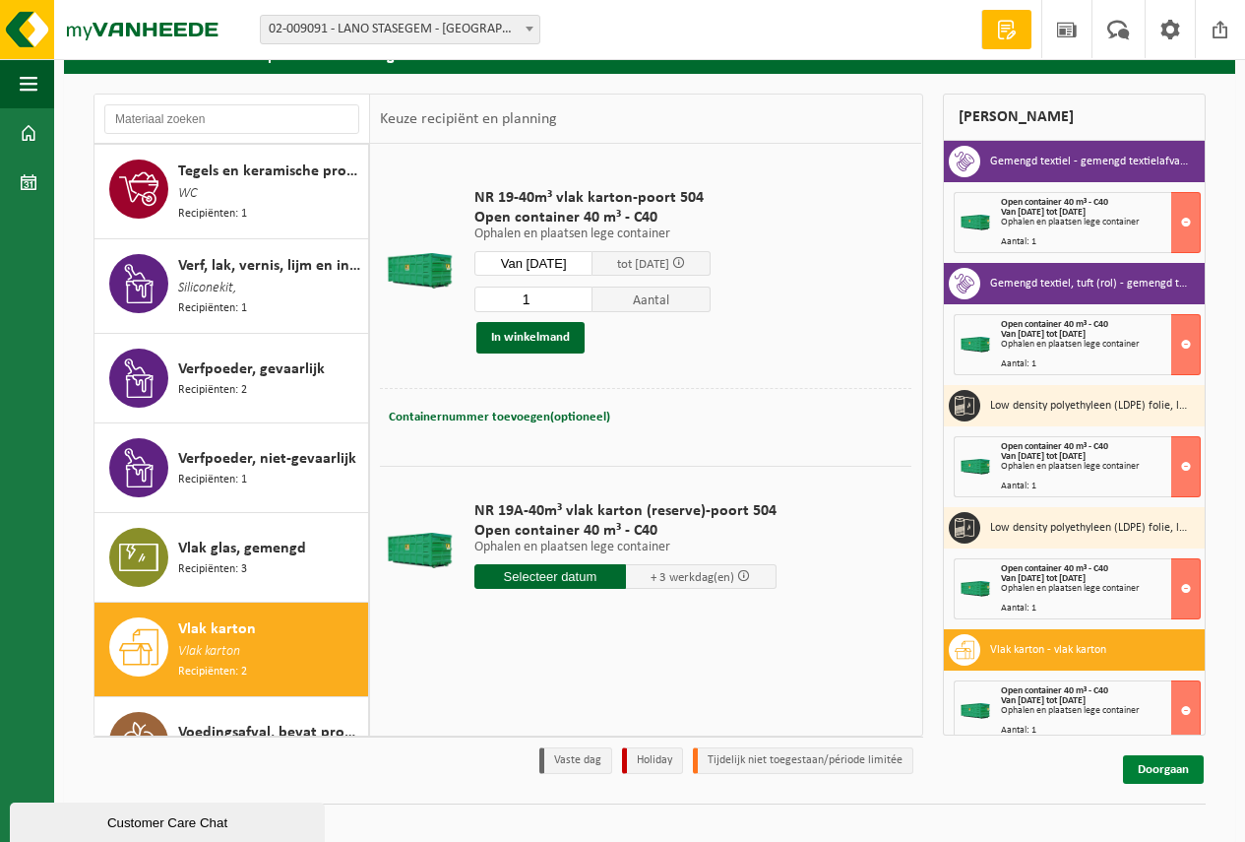
click at [1166, 768] on link "Doorgaan" at bounding box center [1163, 769] width 81 height 29
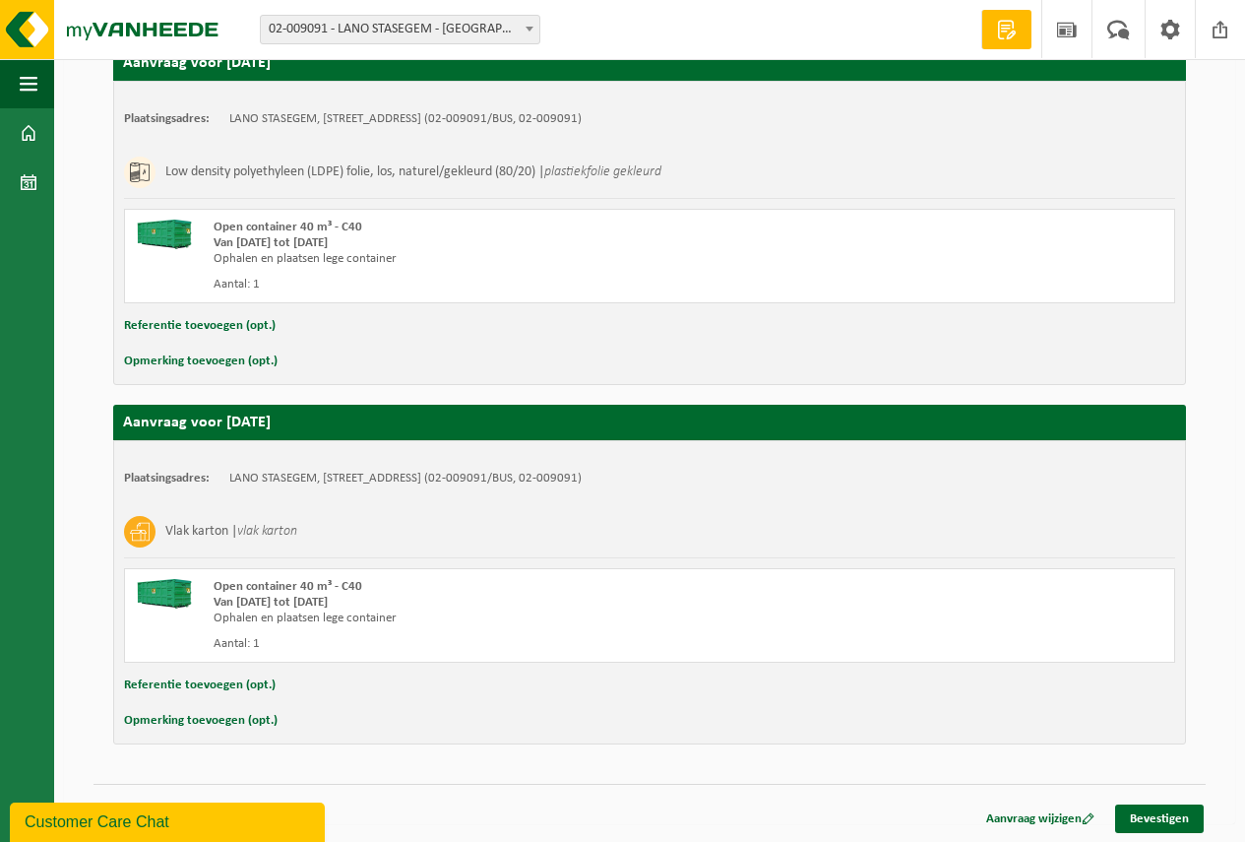
scroll to position [1440, 0]
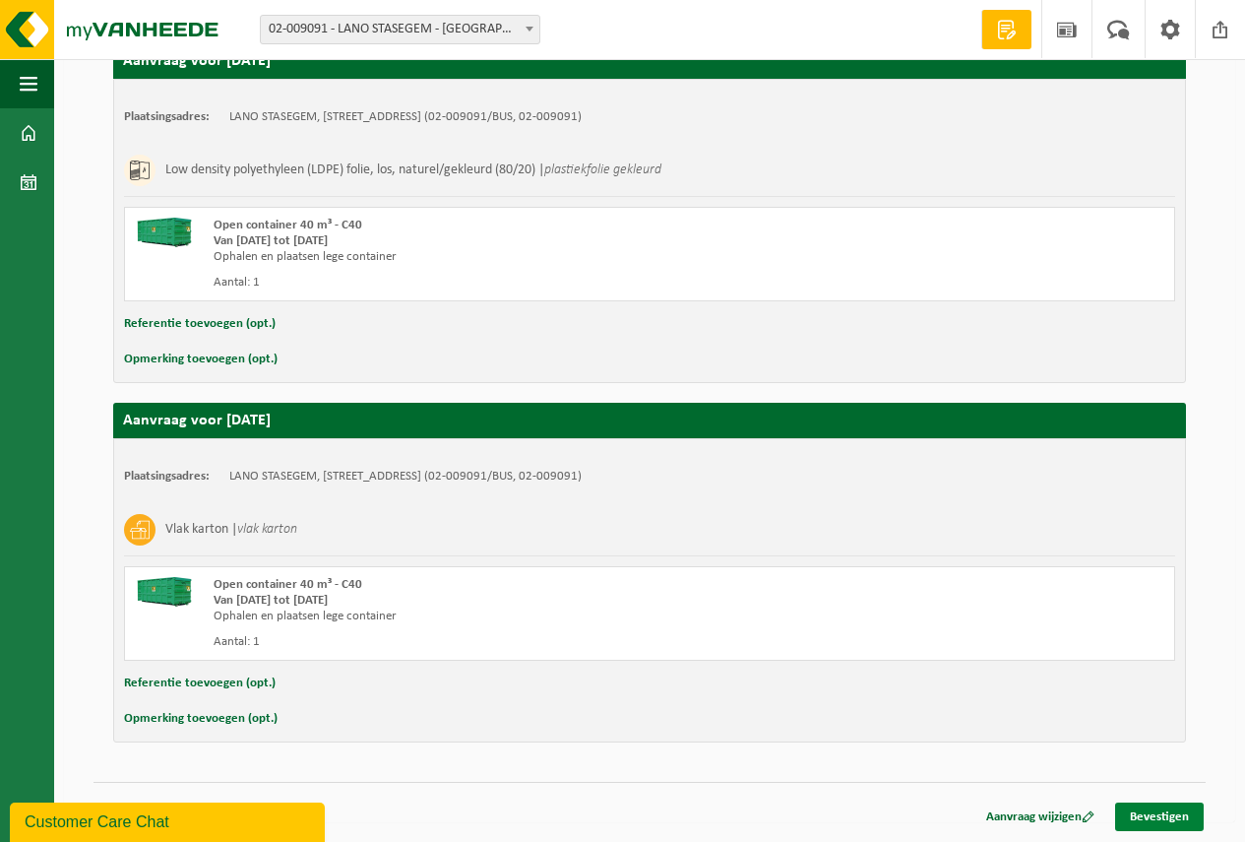
click at [1152, 814] on link "Bevestigen" at bounding box center [1159, 816] width 89 height 29
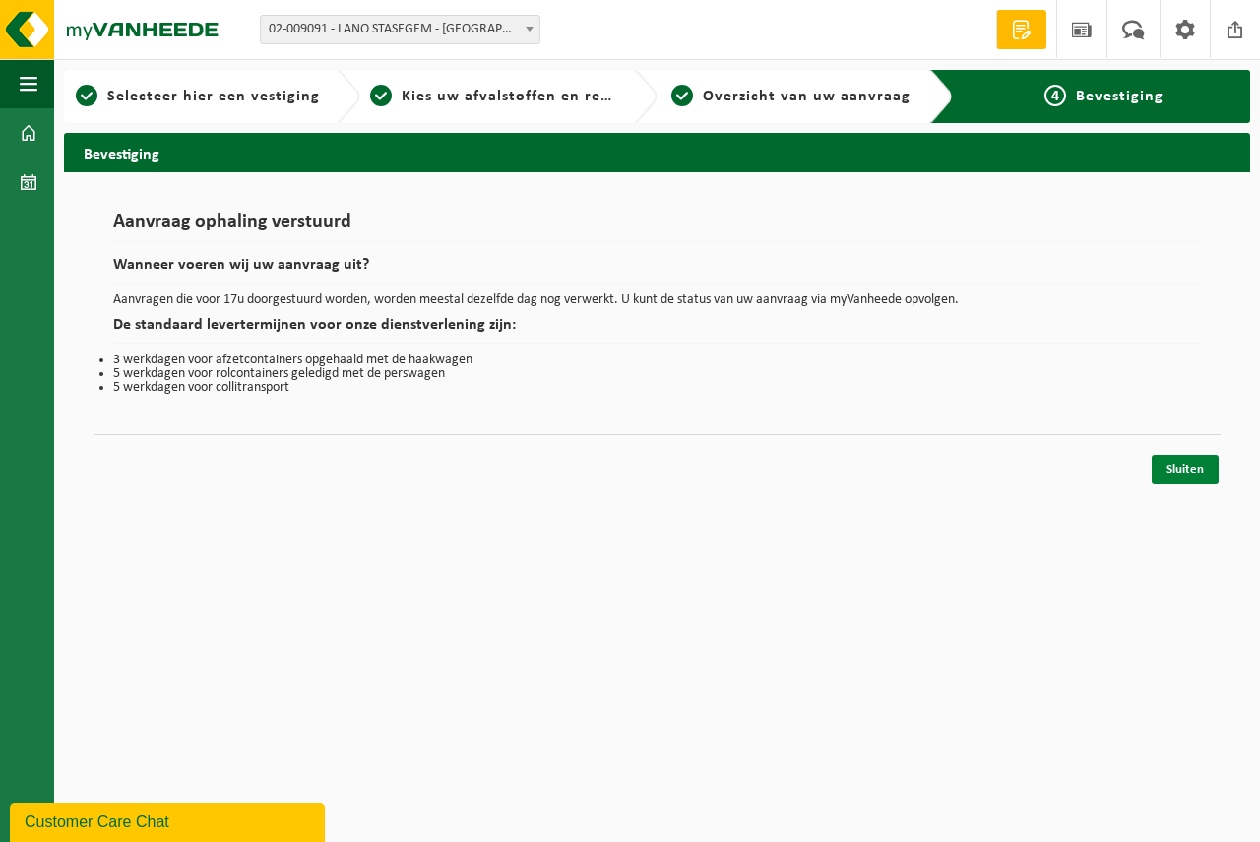
click at [1182, 462] on link "Sluiten" at bounding box center [1185, 469] width 67 height 29
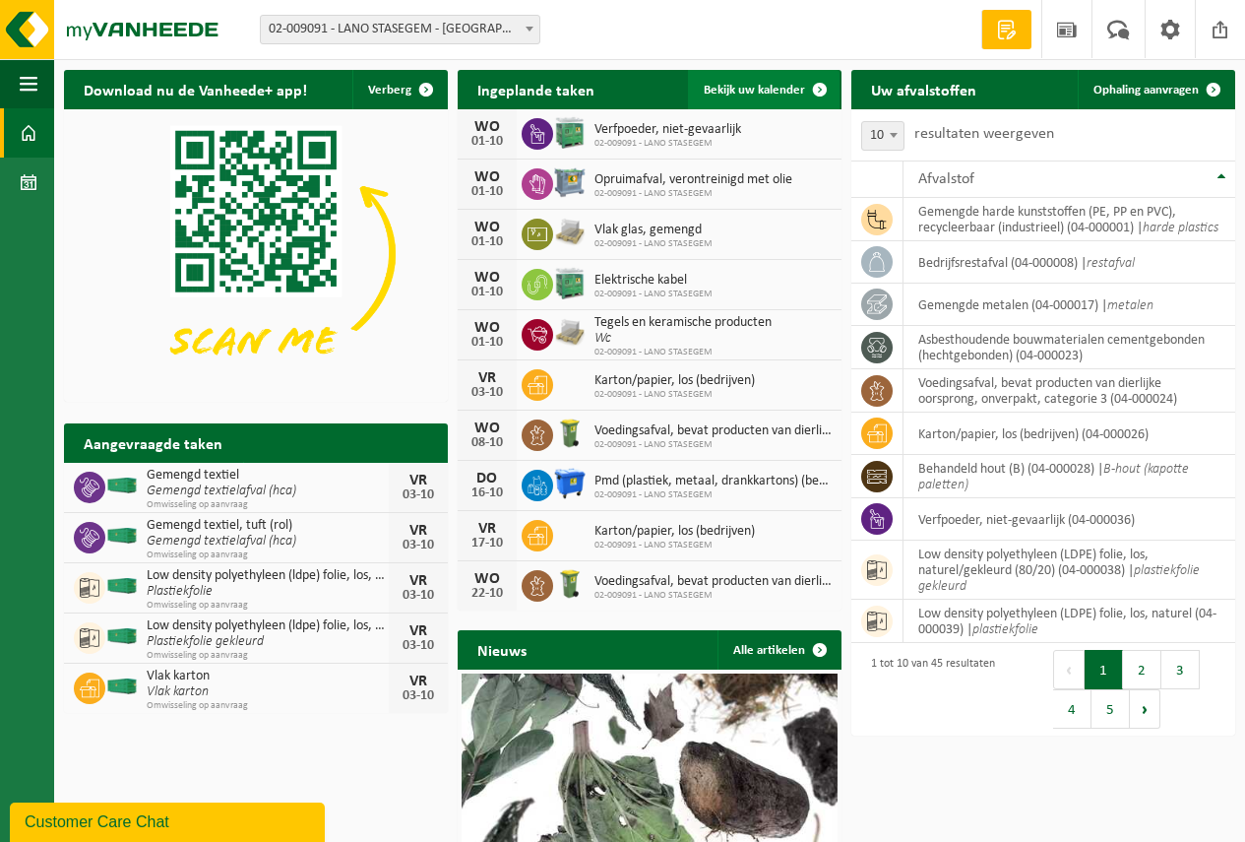
click at [767, 86] on span "Bekijk uw kalender" at bounding box center [754, 90] width 101 height 13
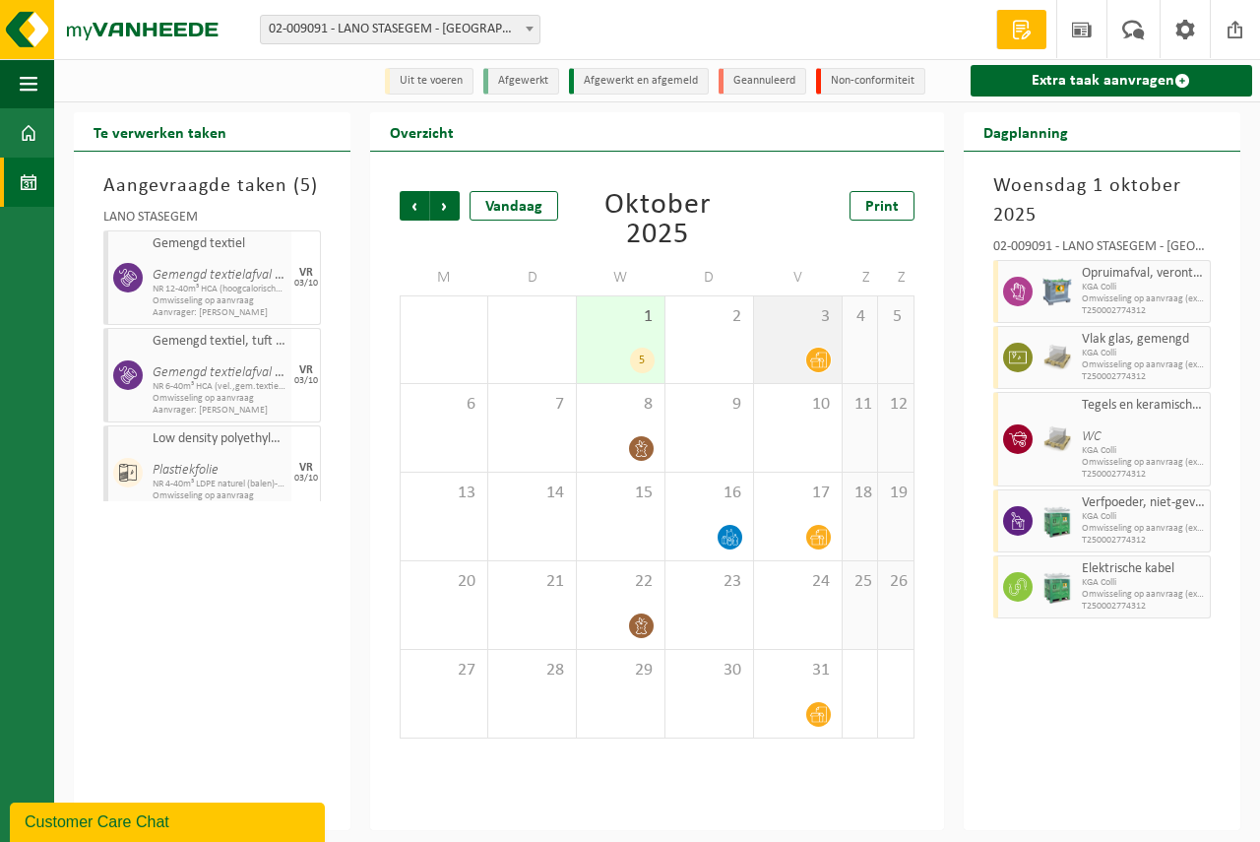
click at [773, 338] on div "3" at bounding box center [798, 339] width 88 height 87
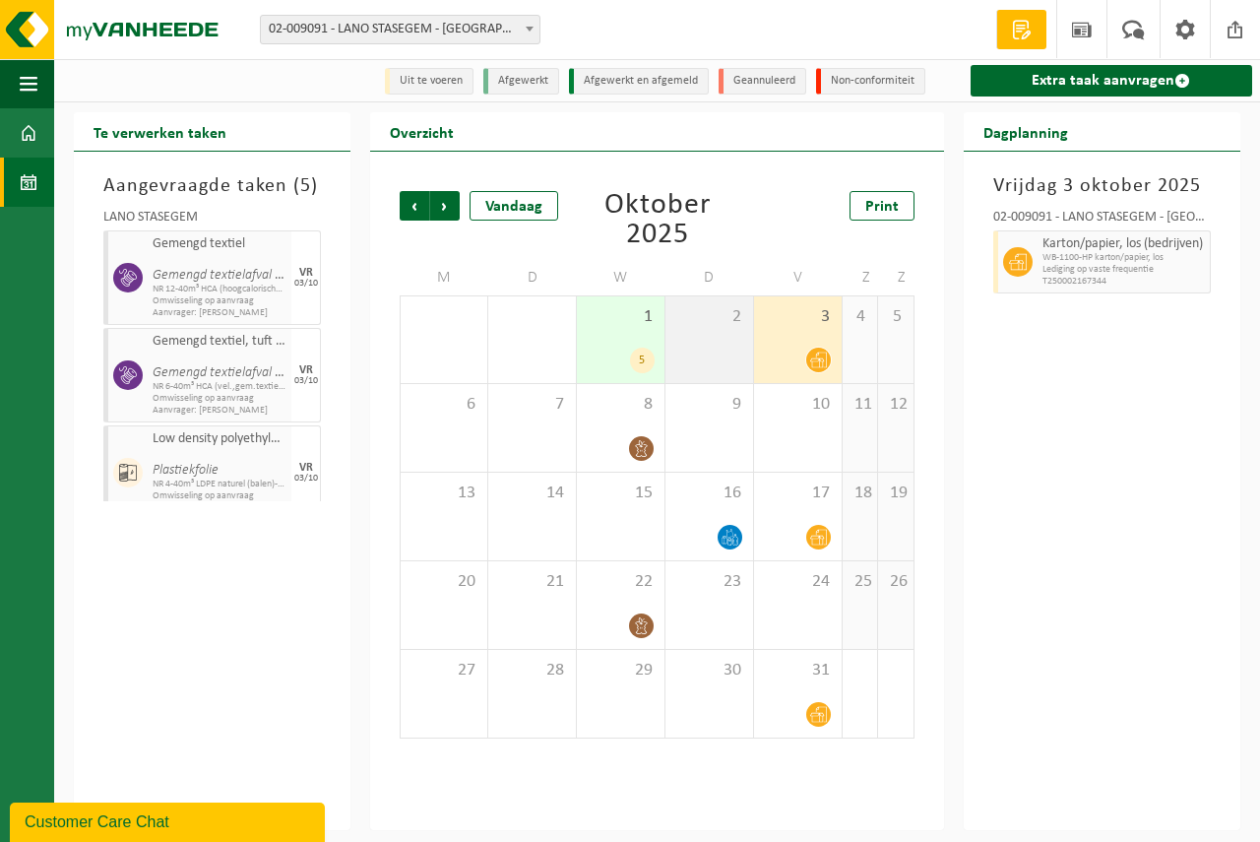
click at [725, 333] on div "2" at bounding box center [709, 339] width 88 height 87
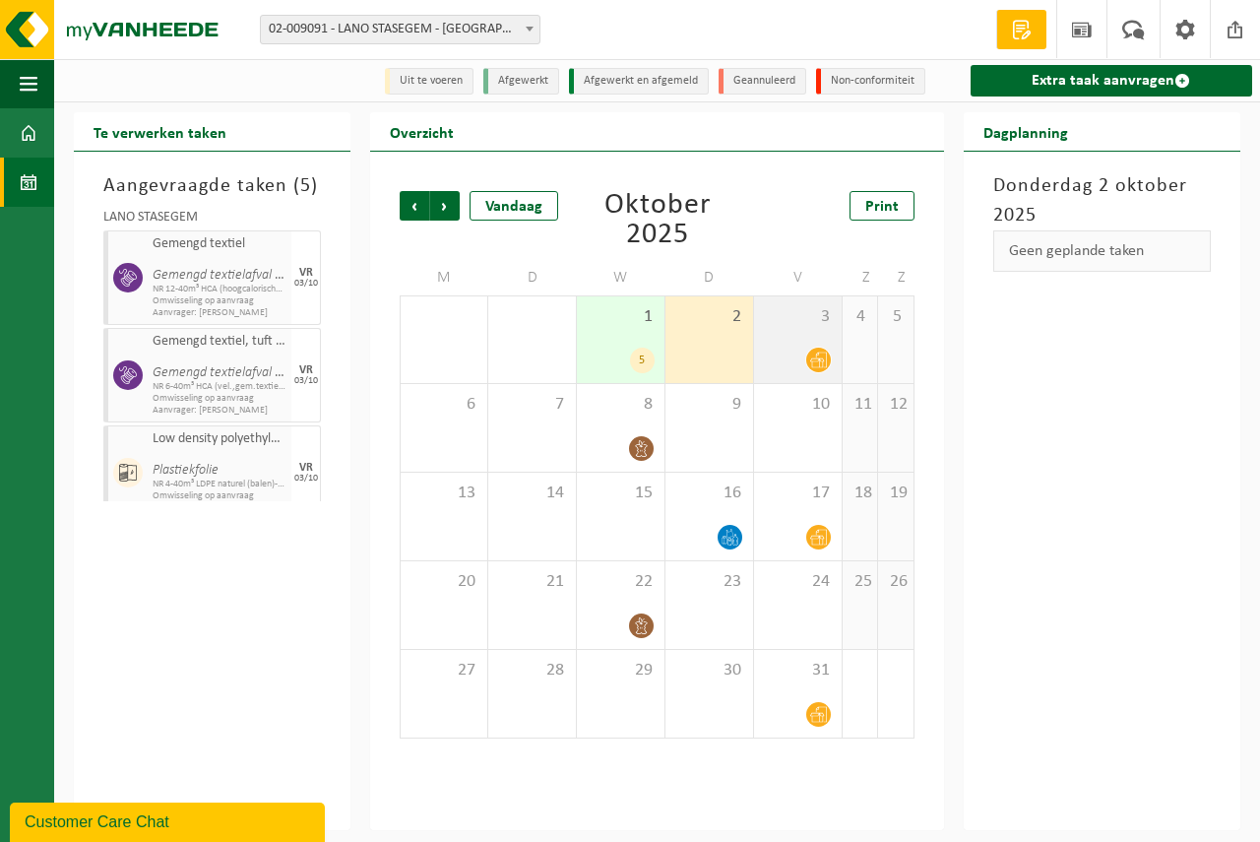
click at [784, 330] on div "3" at bounding box center [798, 339] width 88 height 87
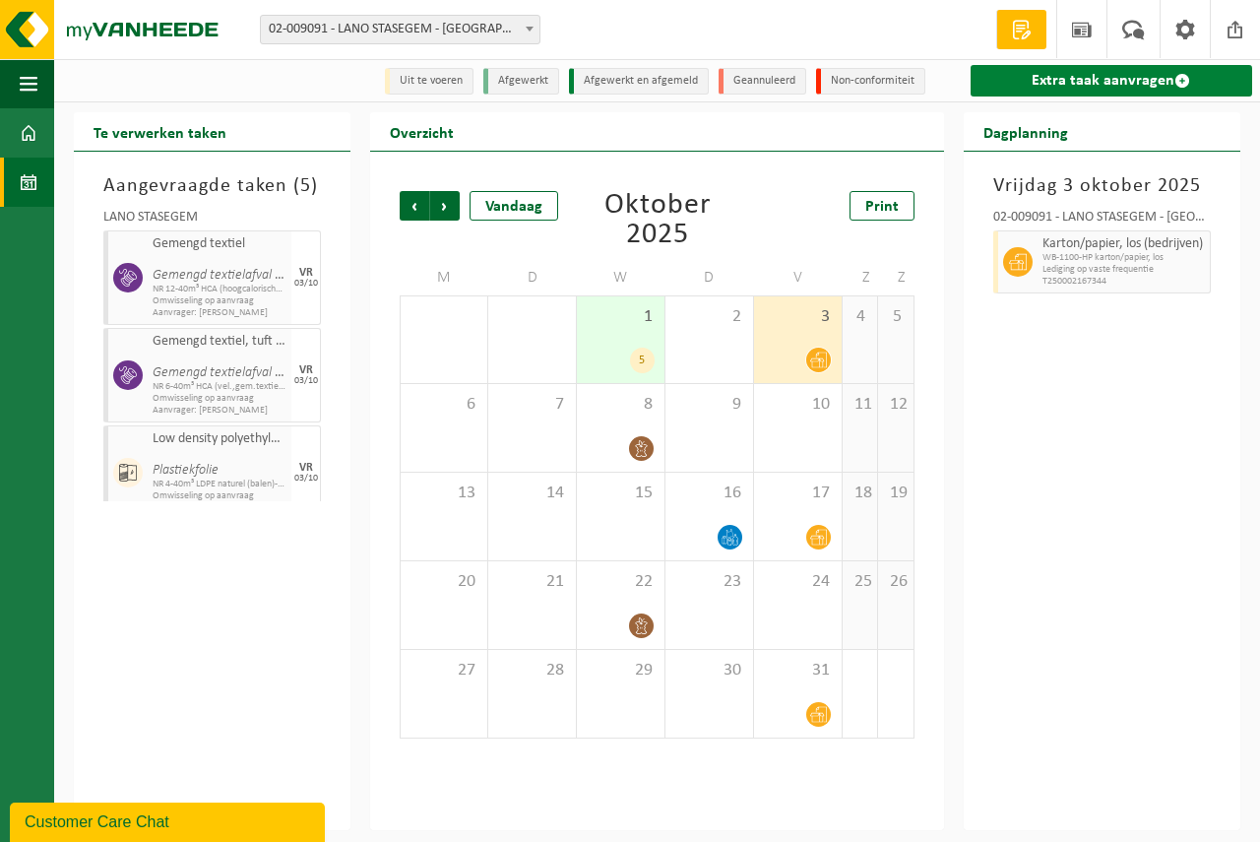
click at [1058, 73] on link "Extra taak aanvragen" at bounding box center [1112, 81] width 282 height 32
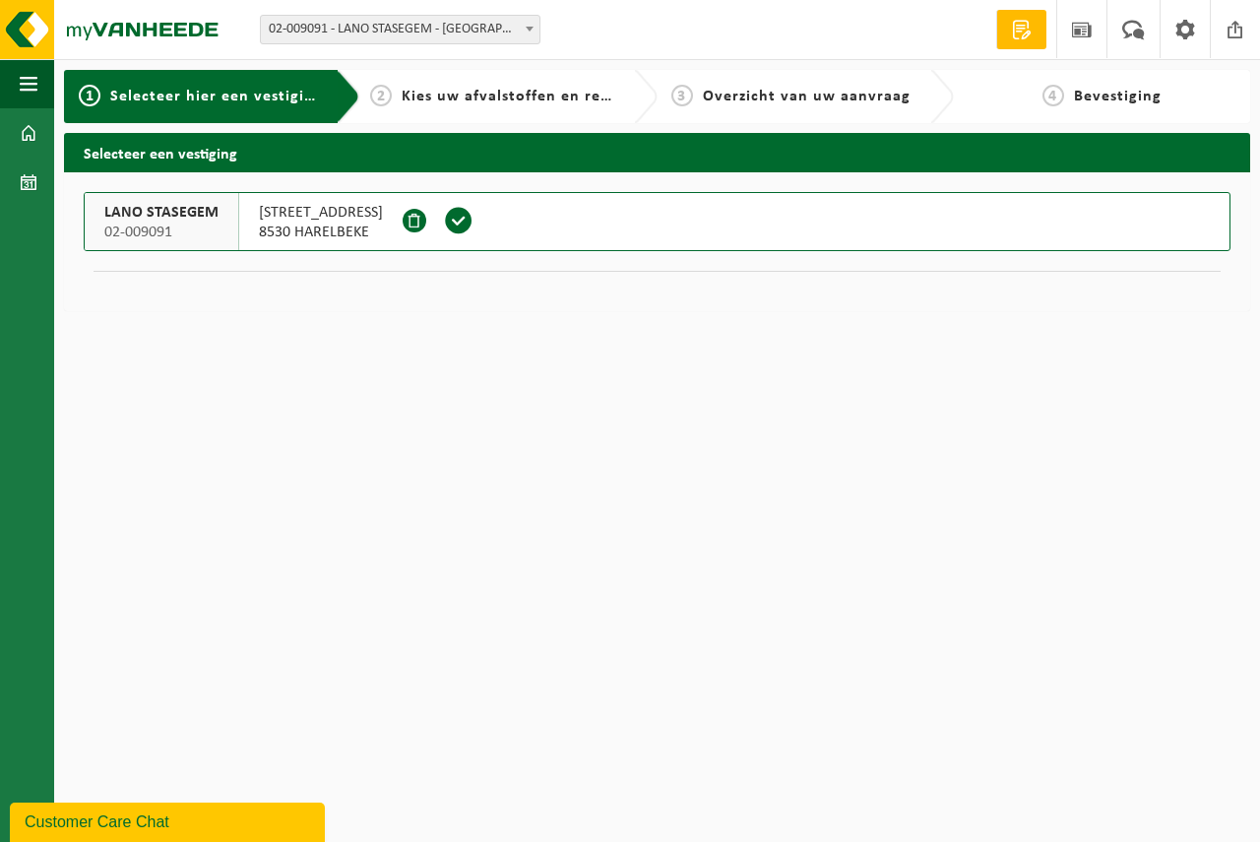
click at [444, 222] on span at bounding box center [459, 221] width 30 height 30
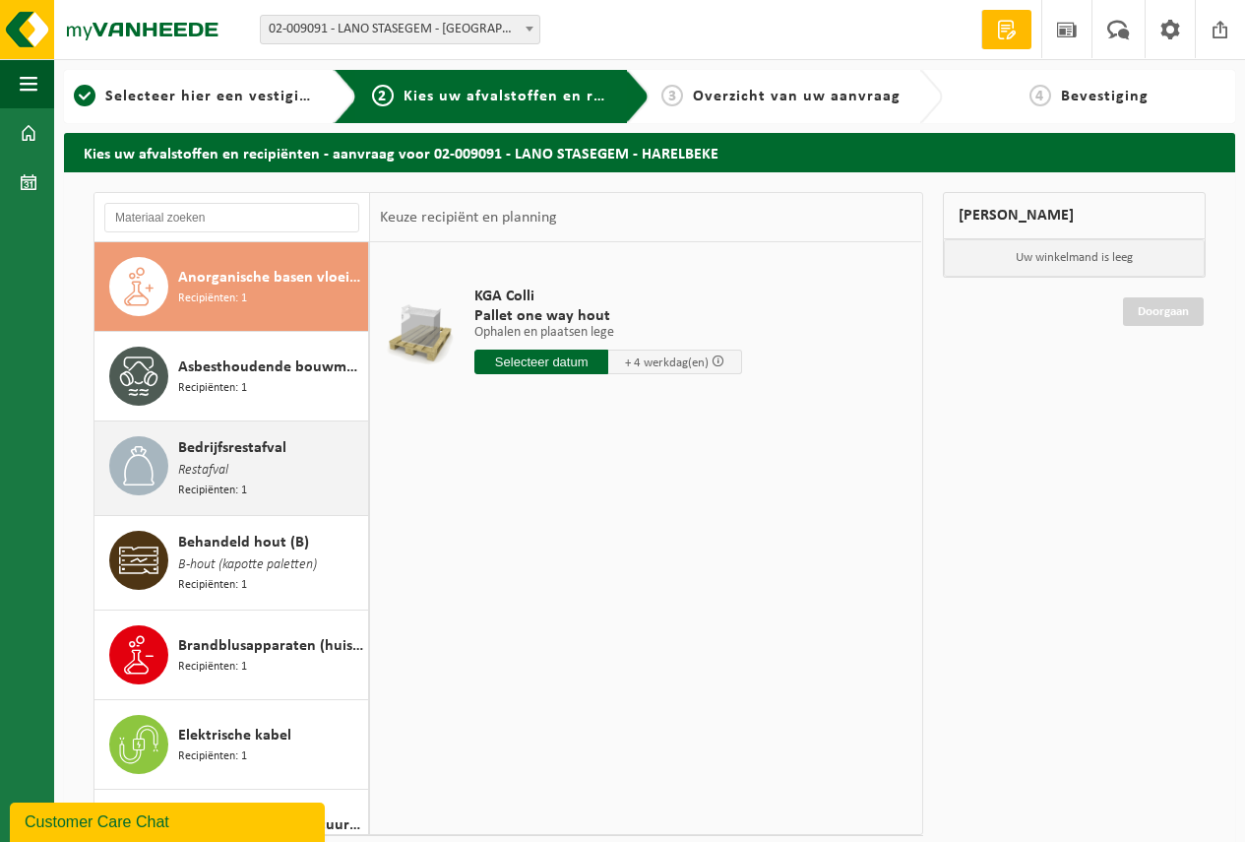
scroll to position [98, 0]
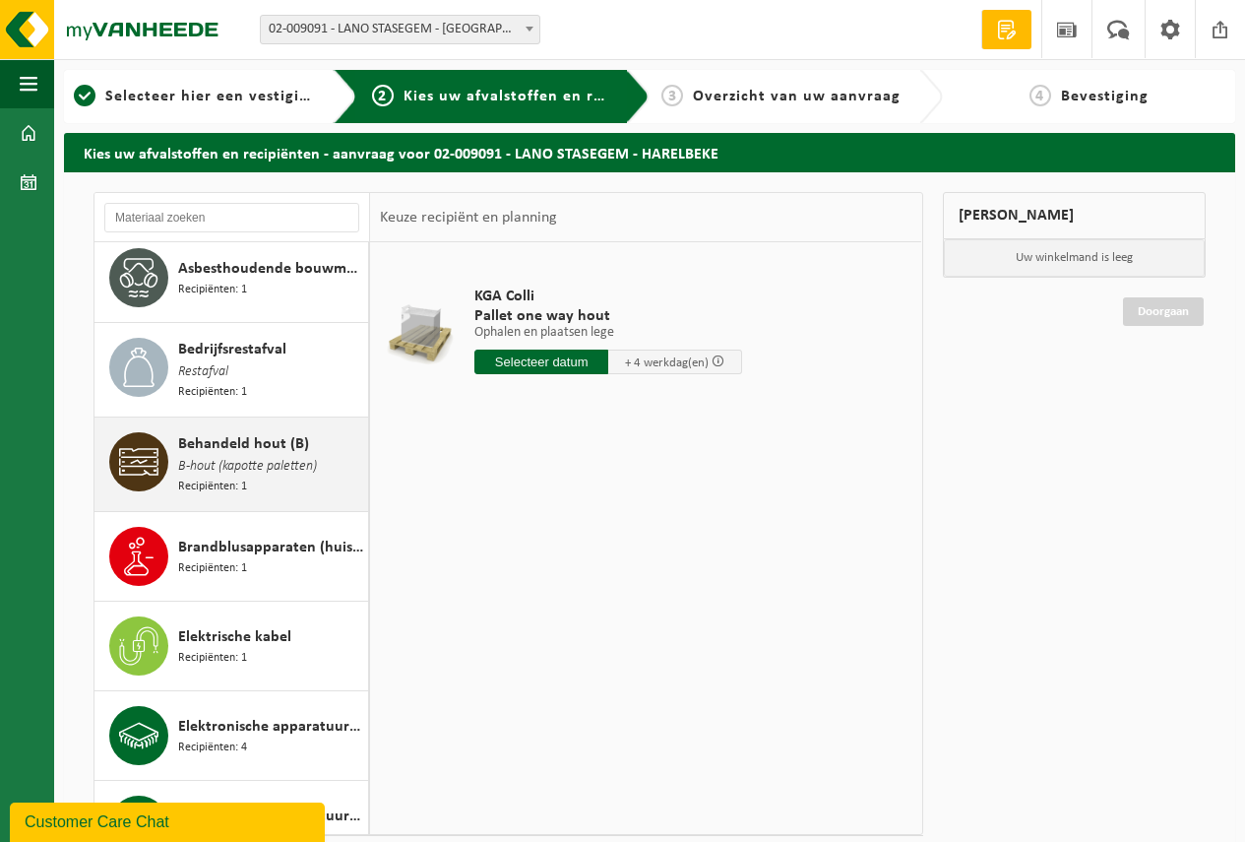
click at [299, 435] on span "Behandeld hout (B)" at bounding box center [243, 444] width 131 height 24
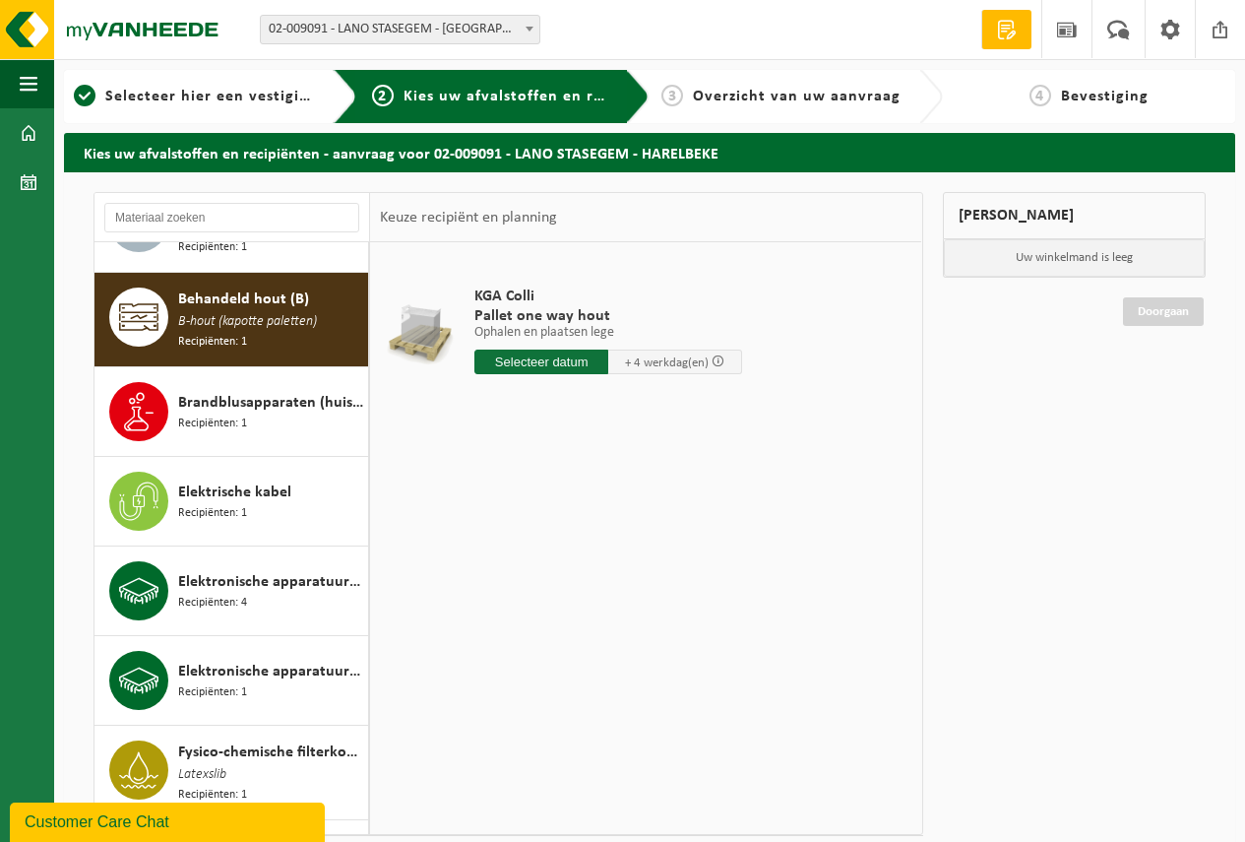
scroll to position [271, 0]
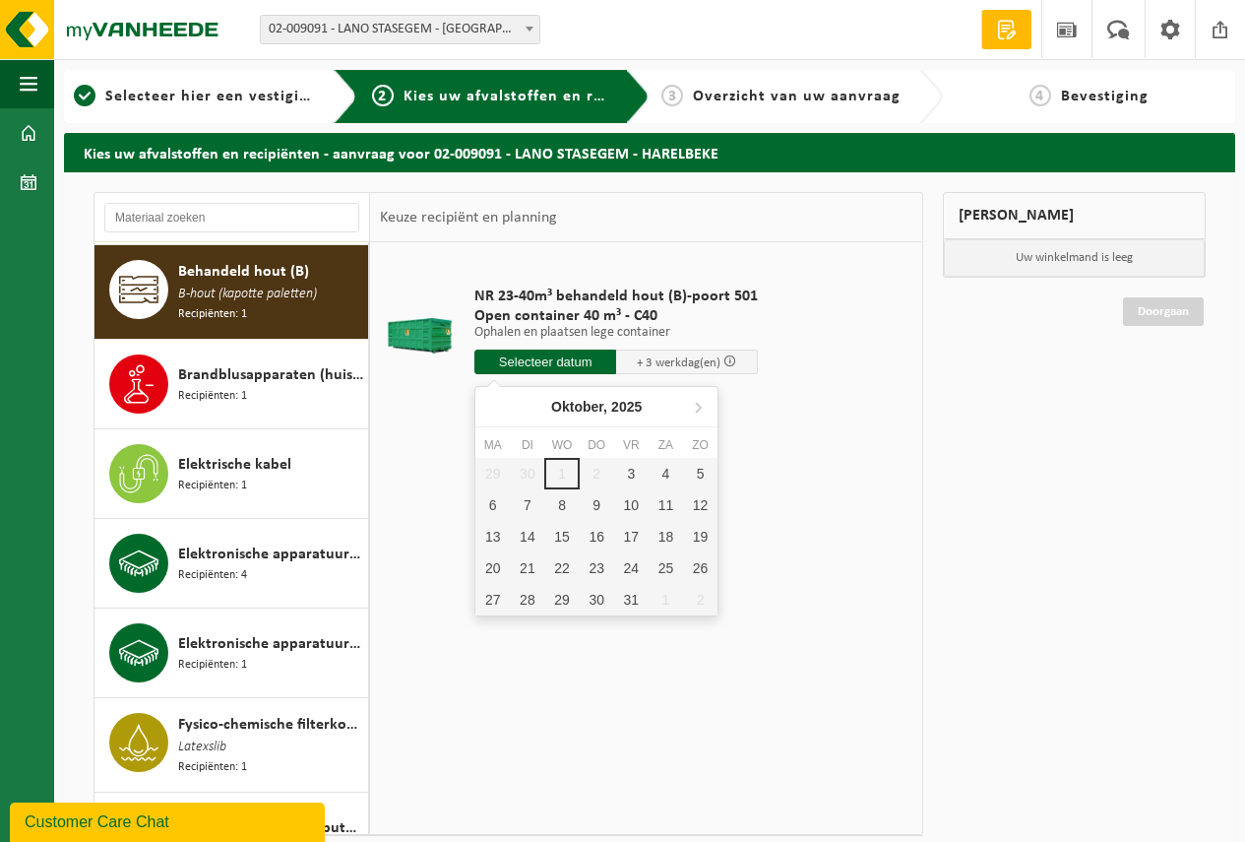
click at [536, 358] on input "text" at bounding box center [545, 361] width 142 height 25
click at [629, 470] on div "3" at bounding box center [631, 474] width 34 height 32
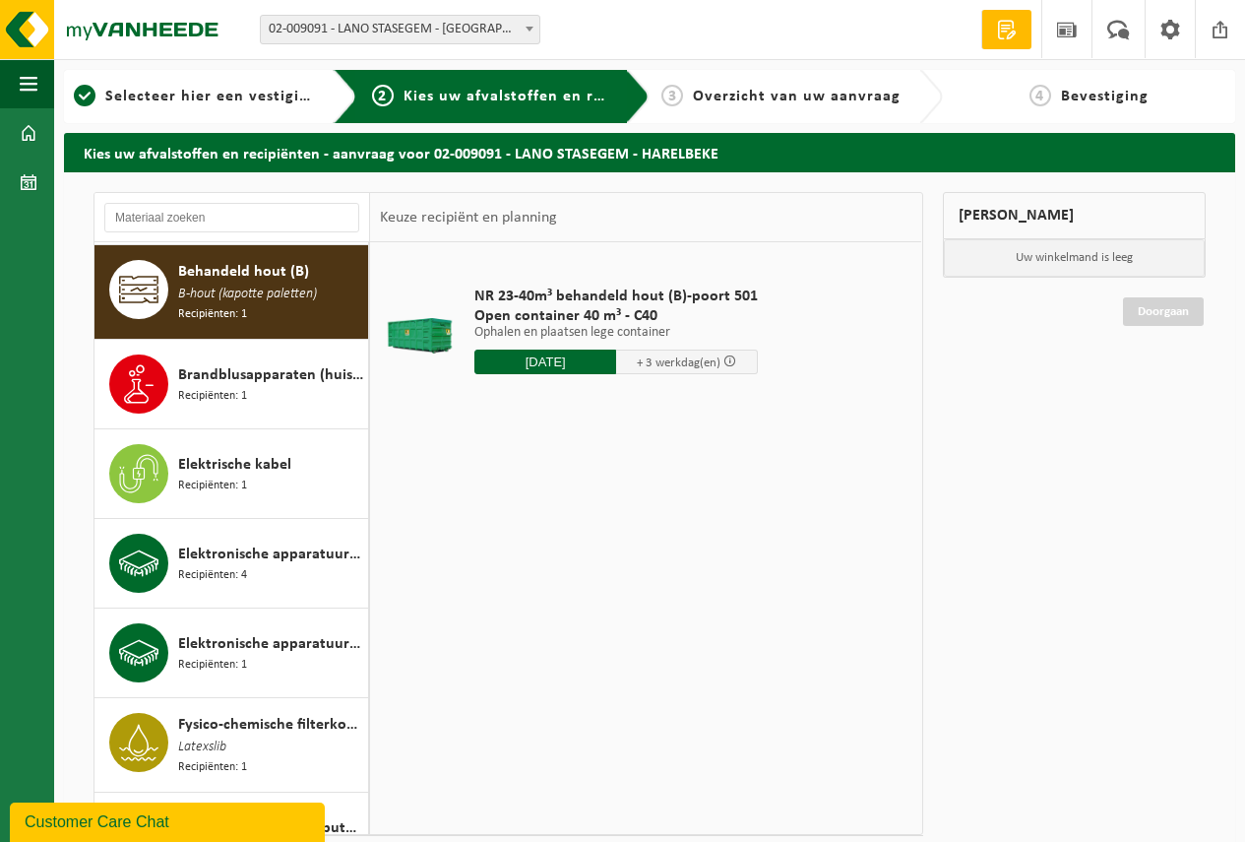
type input "Van 2025-10-03"
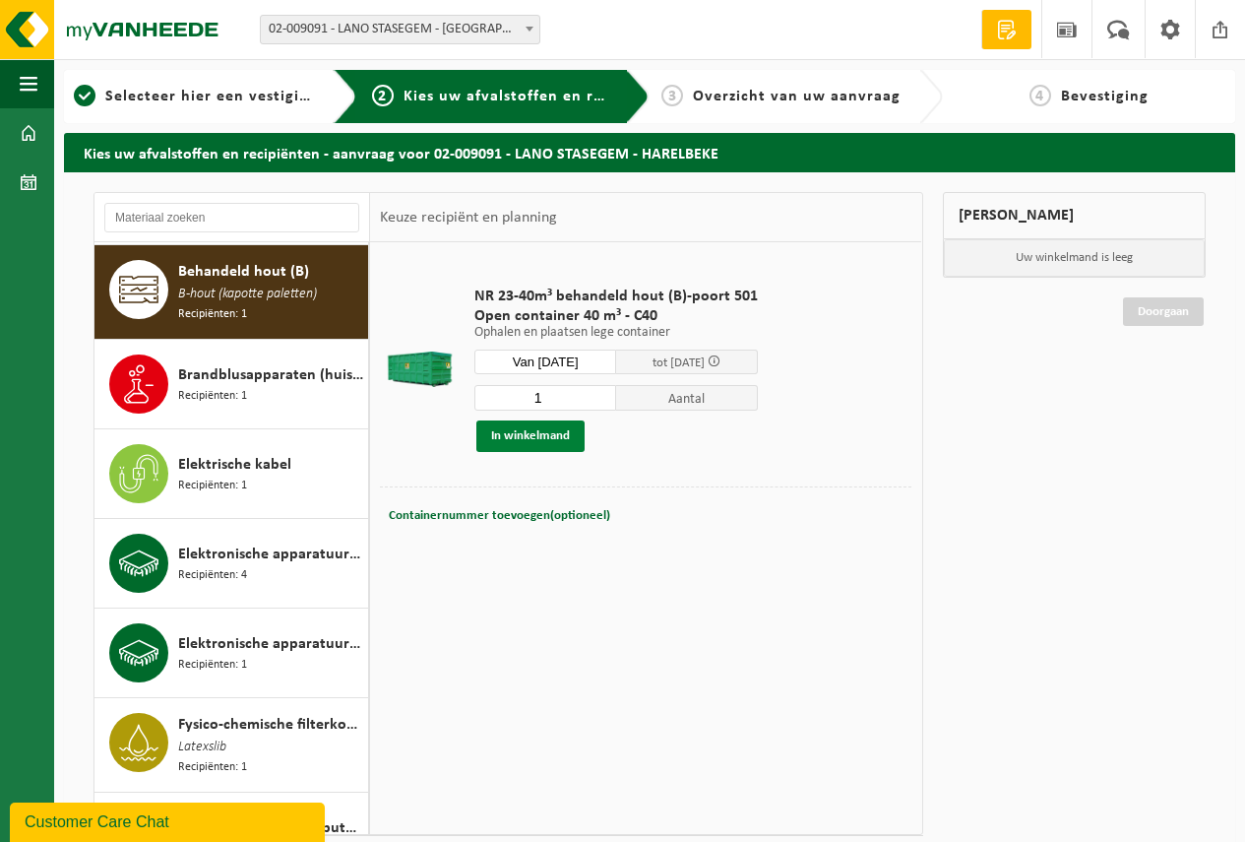
click at [523, 433] on button "In winkelmand" at bounding box center [530, 436] width 108 height 32
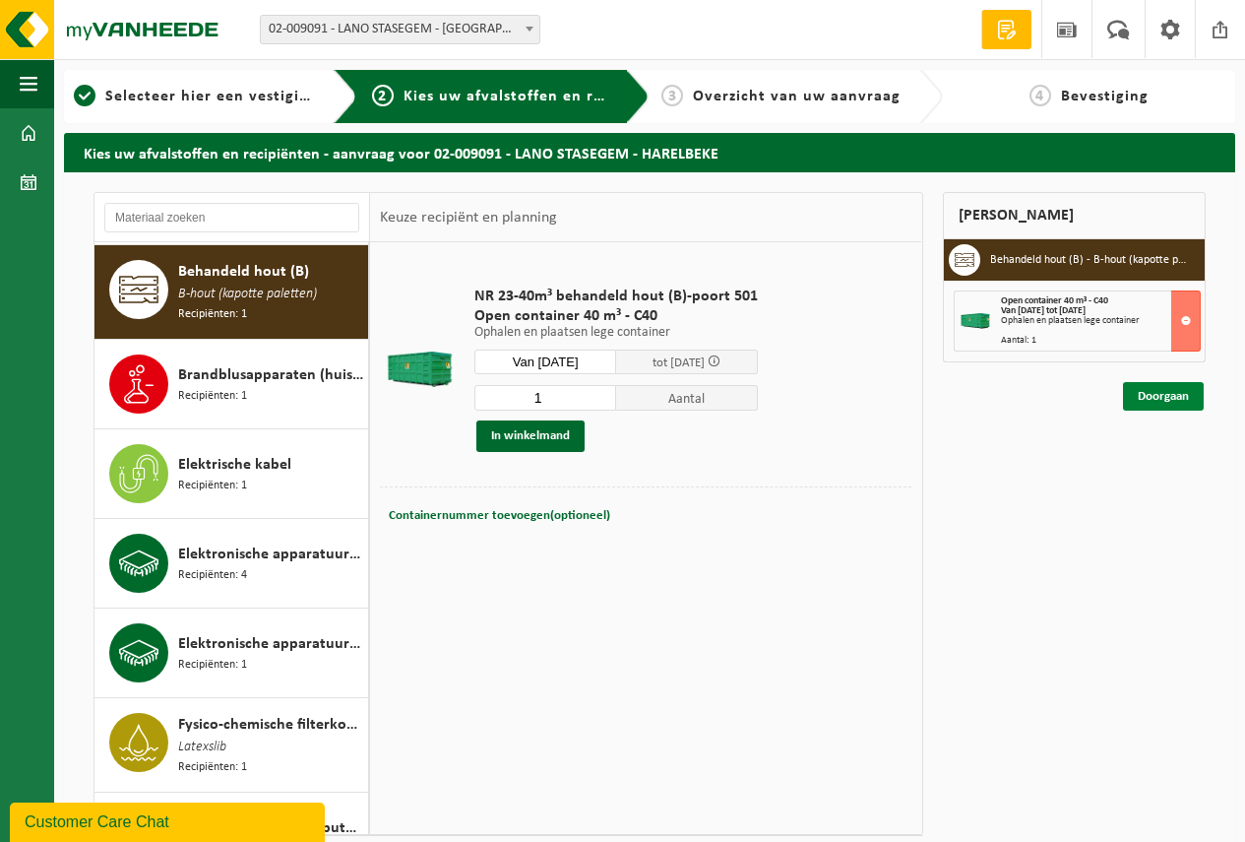
click at [1167, 399] on link "Doorgaan" at bounding box center [1163, 396] width 81 height 29
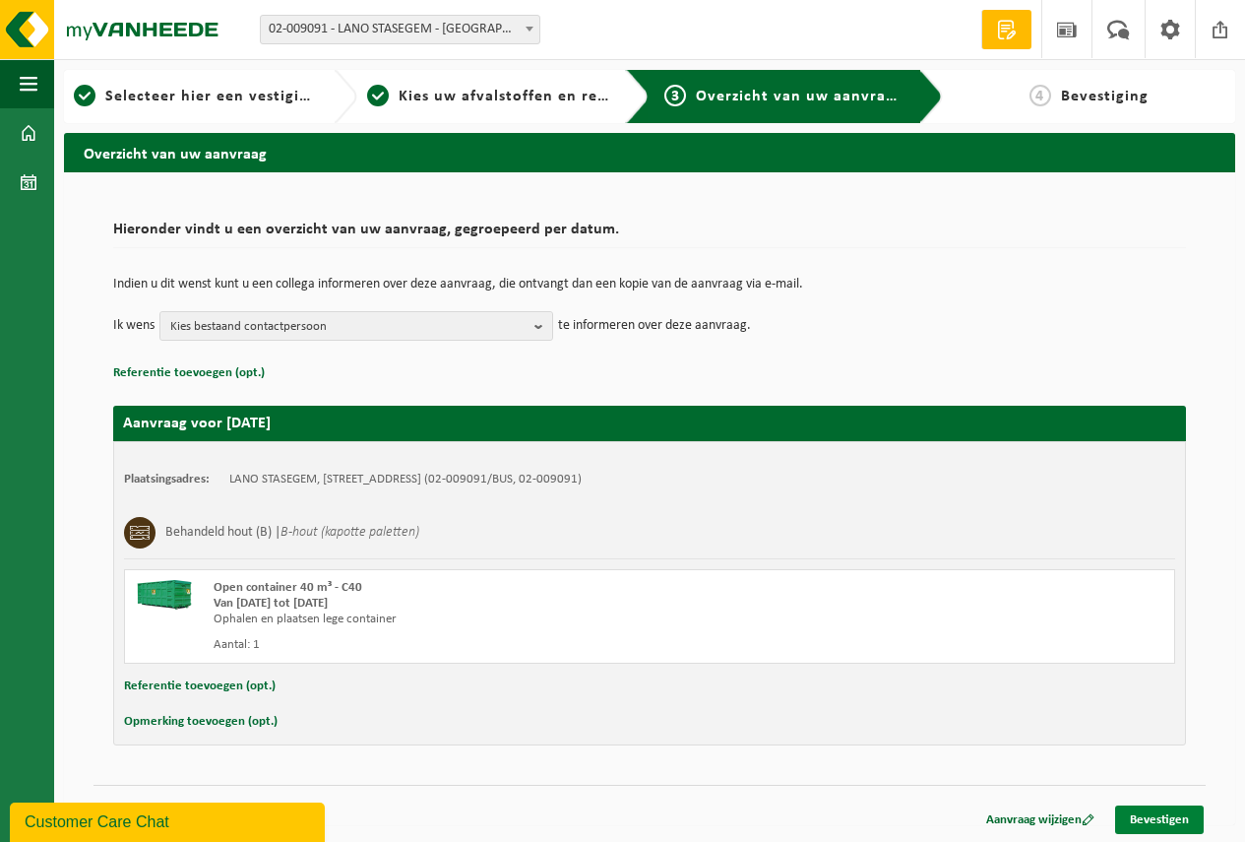
click at [1155, 818] on link "Bevestigen" at bounding box center [1159, 819] width 89 height 29
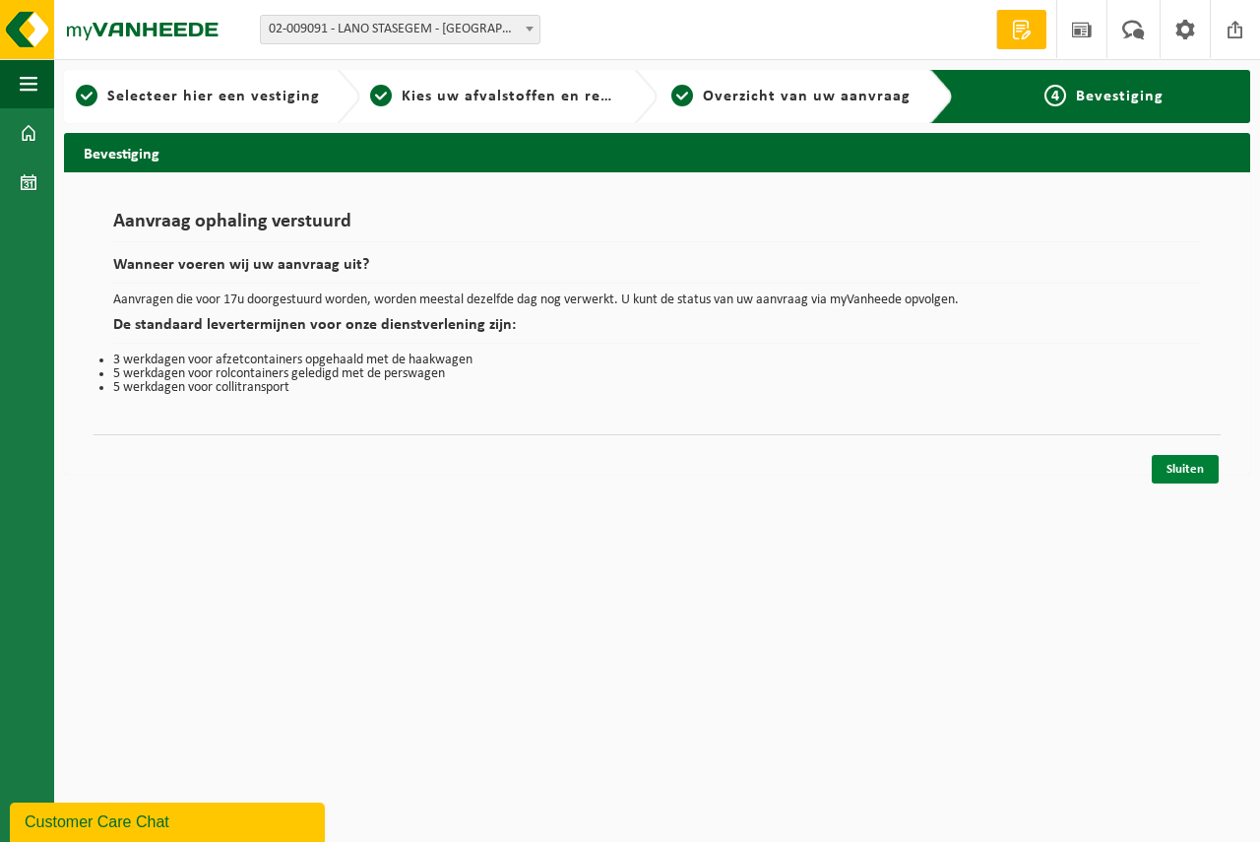
click at [1180, 467] on link "Sluiten" at bounding box center [1185, 469] width 67 height 29
